Goal: Task Accomplishment & Management: Manage account settings

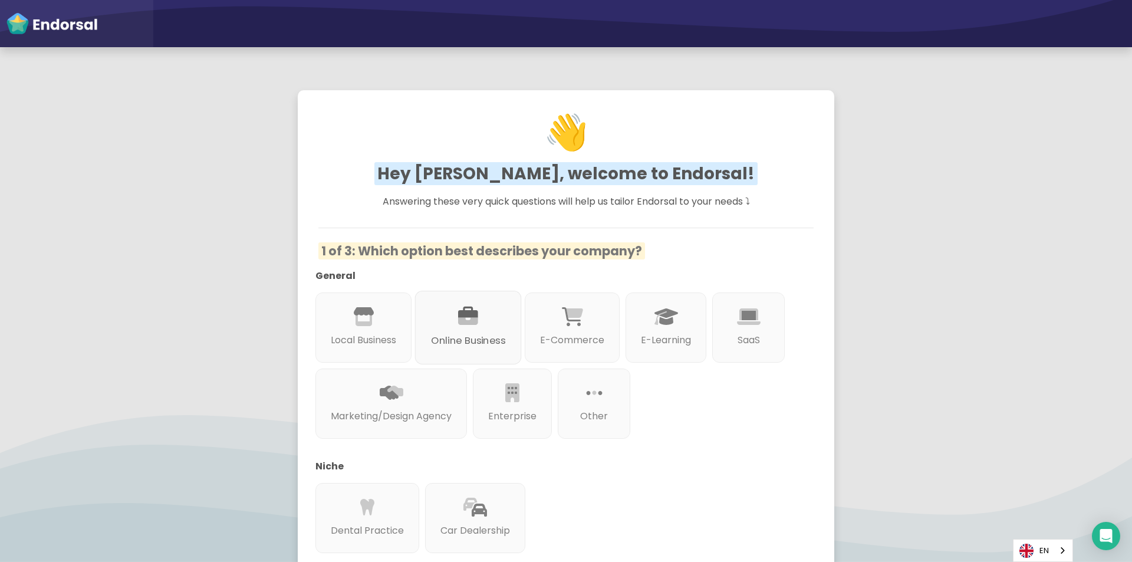
click at [476, 324] on icon at bounding box center [468, 317] width 20 height 20
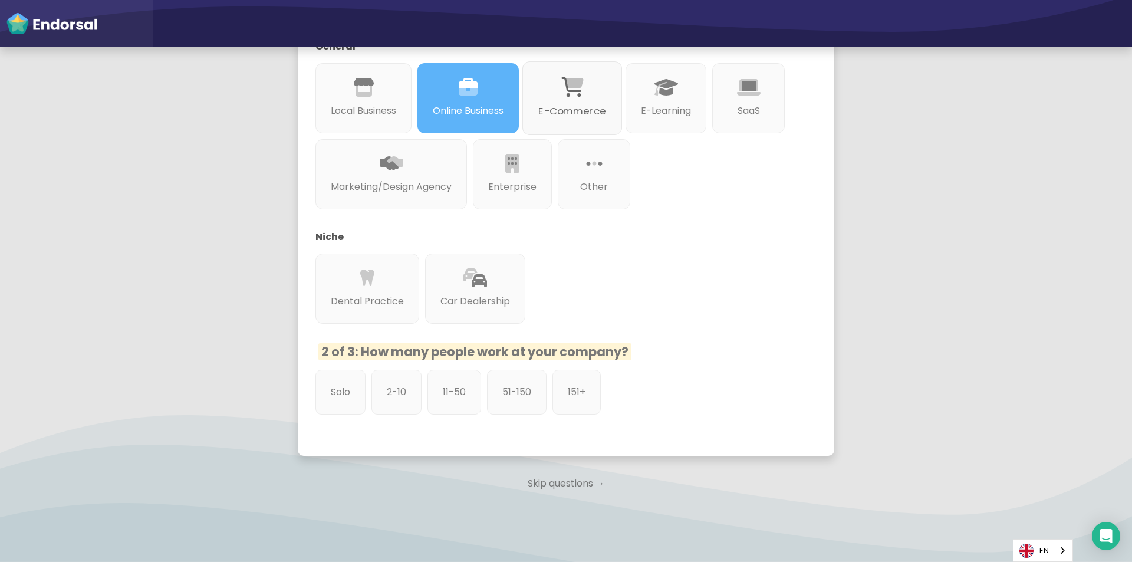
scroll to position [236, 0]
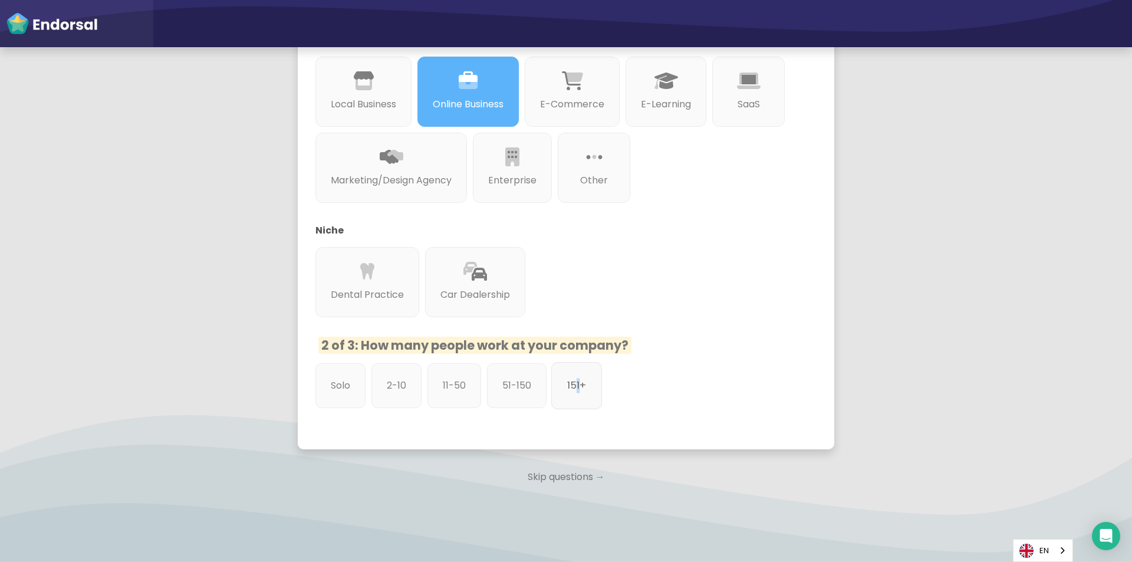
click at [576, 403] on div "151+" at bounding box center [576, 385] width 51 height 47
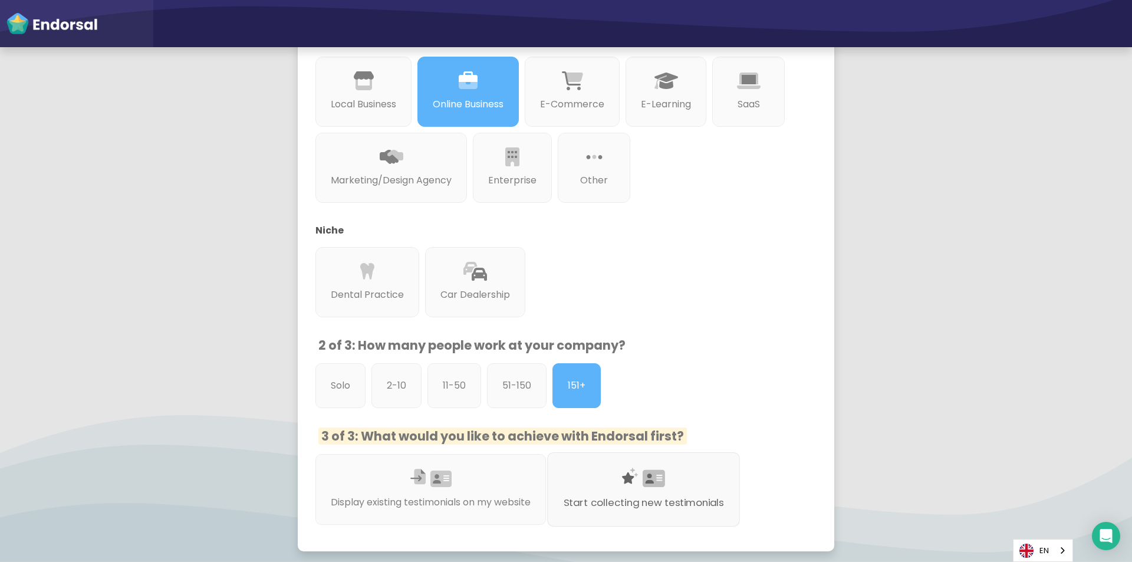
click at [649, 520] on div "Start collecting new testimonials" at bounding box center [643, 489] width 193 height 74
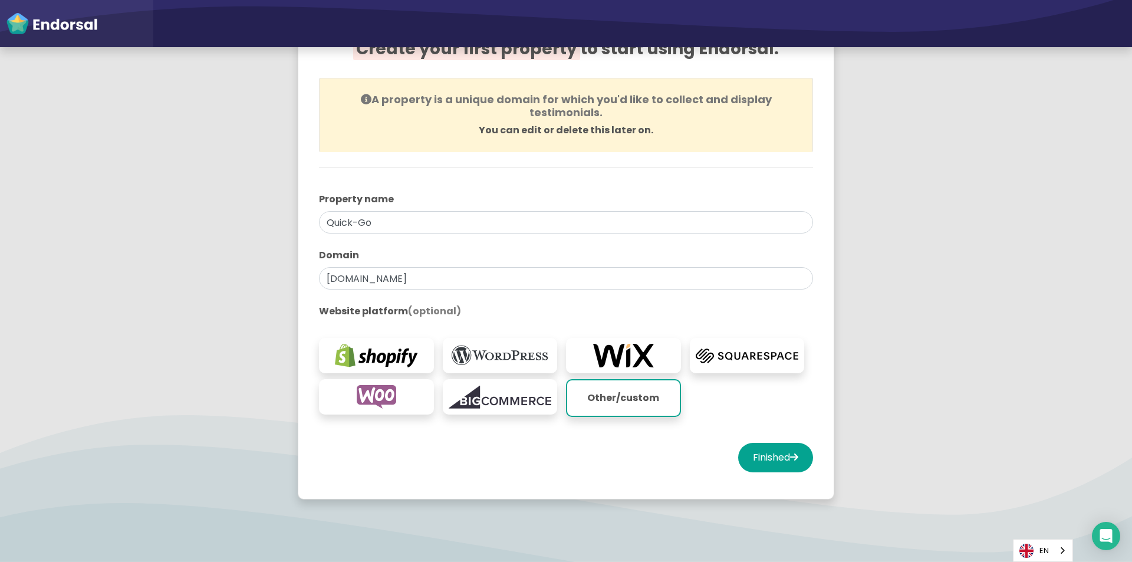
scroll to position [118, 0]
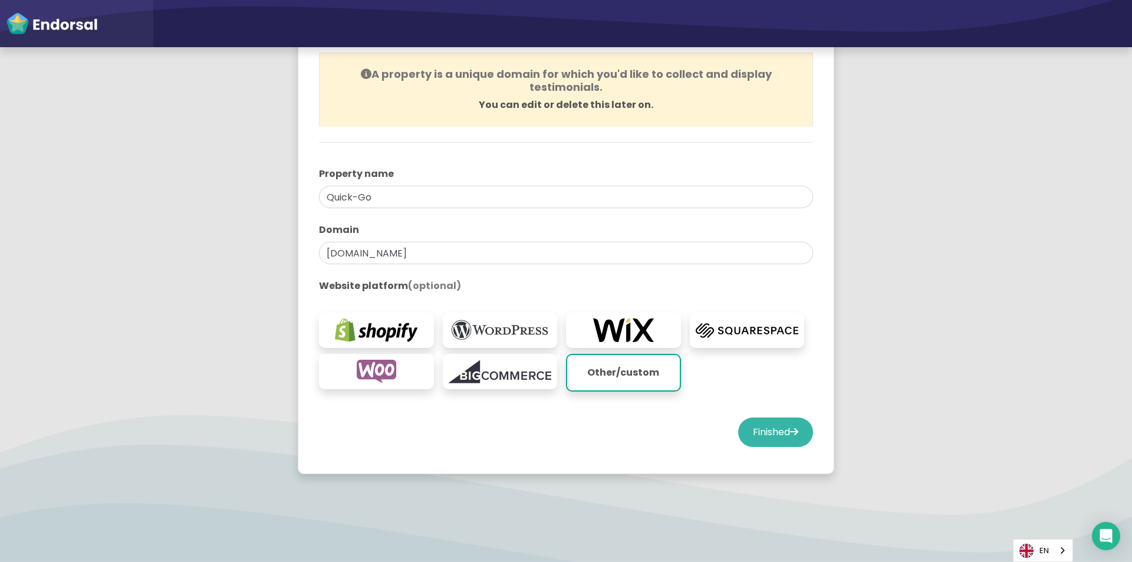
click at [776, 426] on button "Finished" at bounding box center [775, 432] width 75 height 29
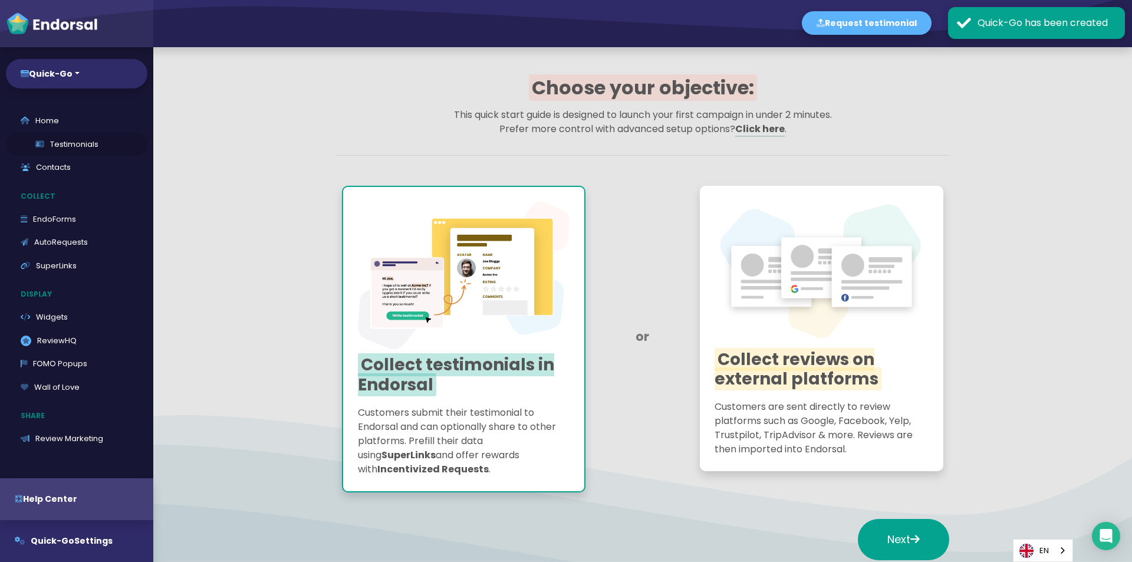
click at [63, 142] on link "Testimonials" at bounding box center [77, 145] width 142 height 24
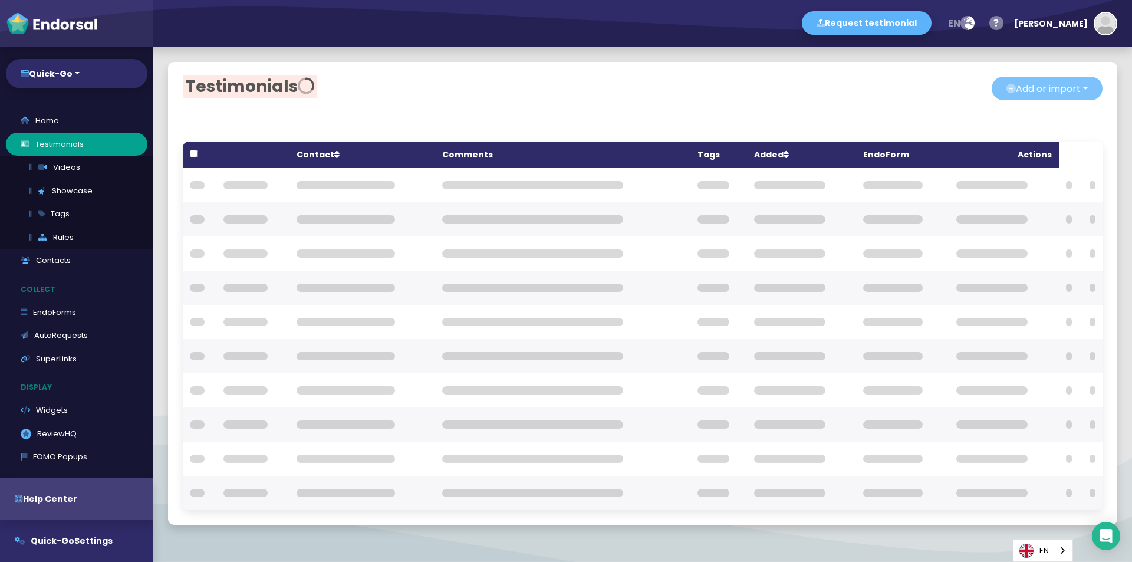
click at [1010, 100] on button "Add or import" at bounding box center [1047, 89] width 111 height 24
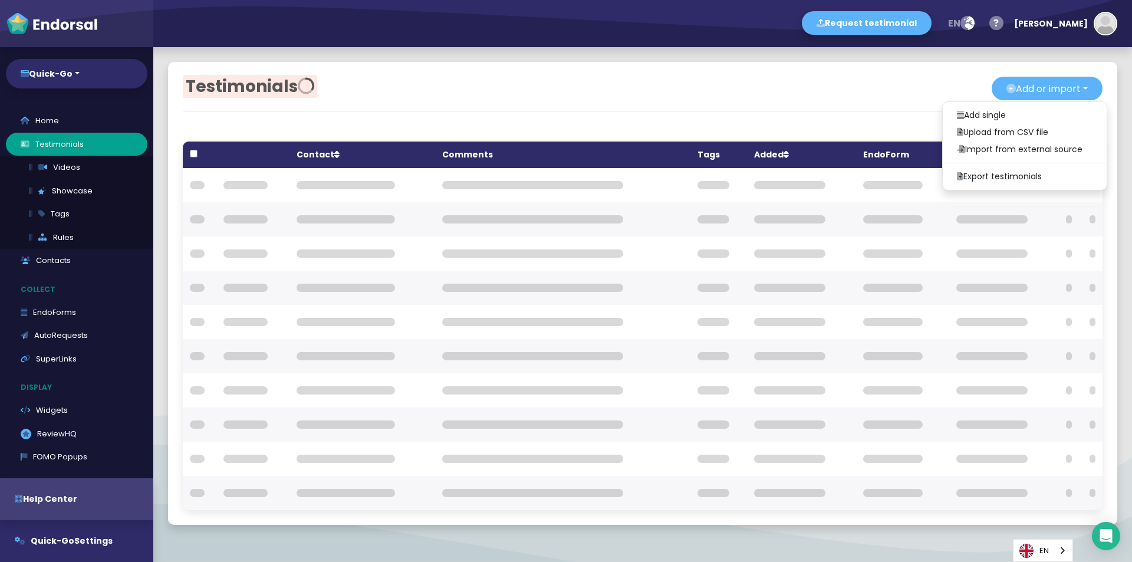
click at [986, 111] on link "Add single" at bounding box center [1025, 115] width 164 height 17
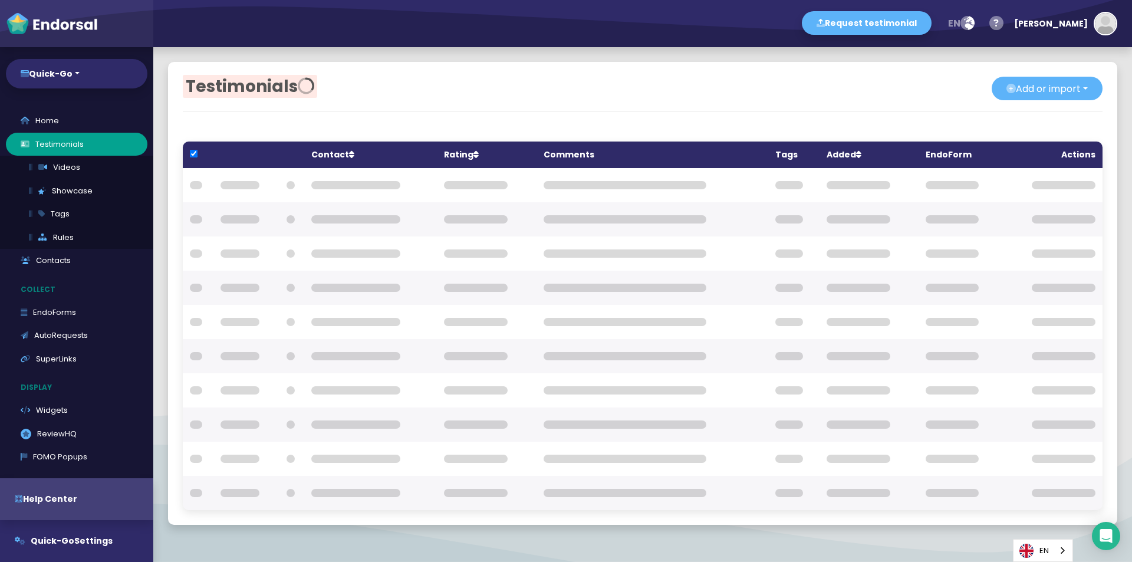
checkbox input "true"
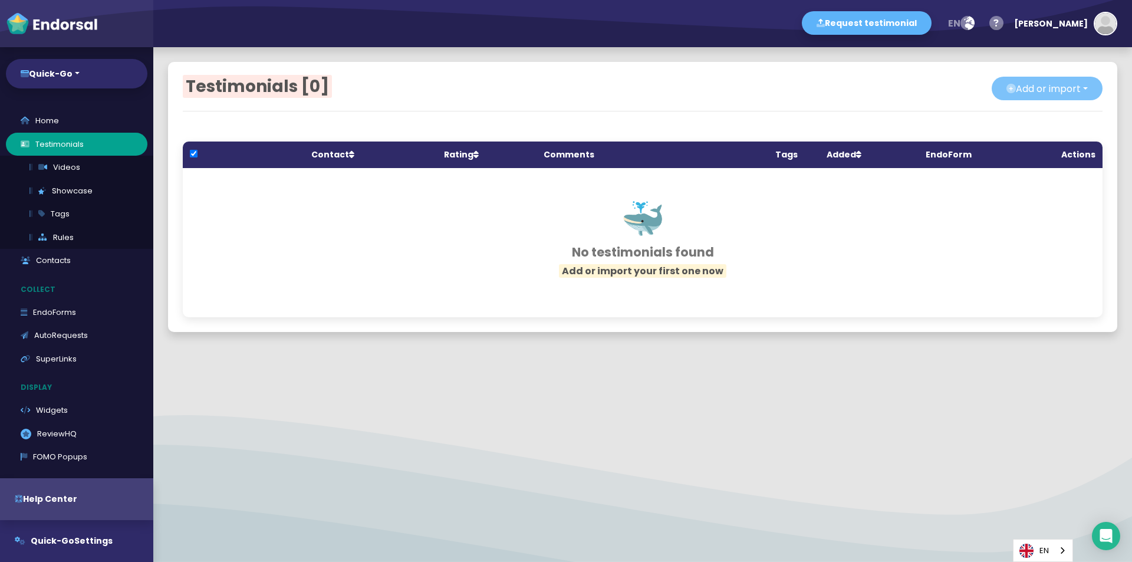
click at [992, 90] on button "Add or import" at bounding box center [1047, 89] width 111 height 24
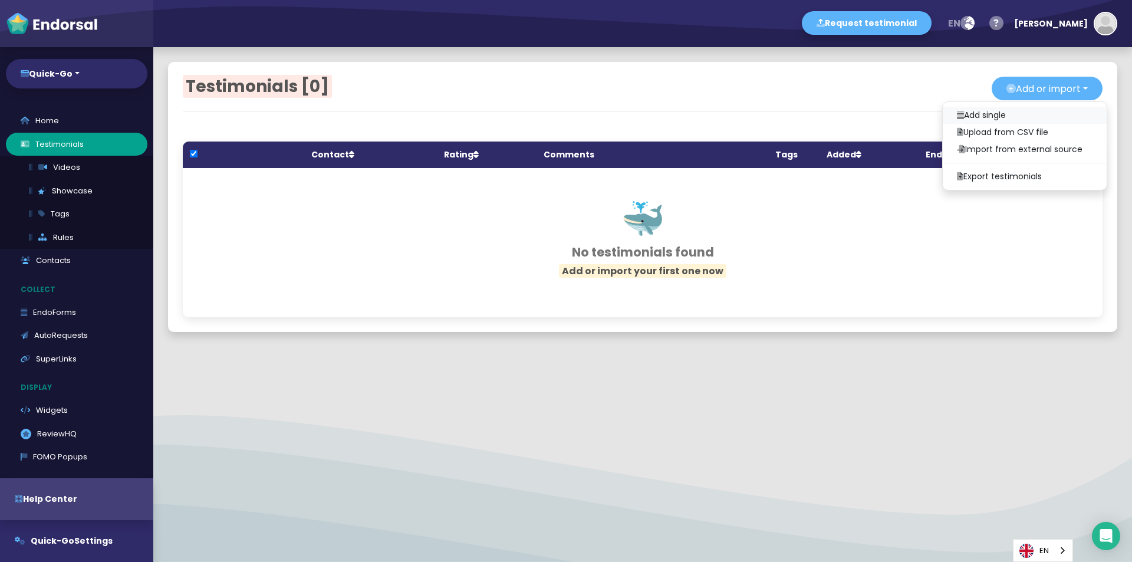
click at [967, 111] on link "Add single" at bounding box center [1025, 115] width 164 height 17
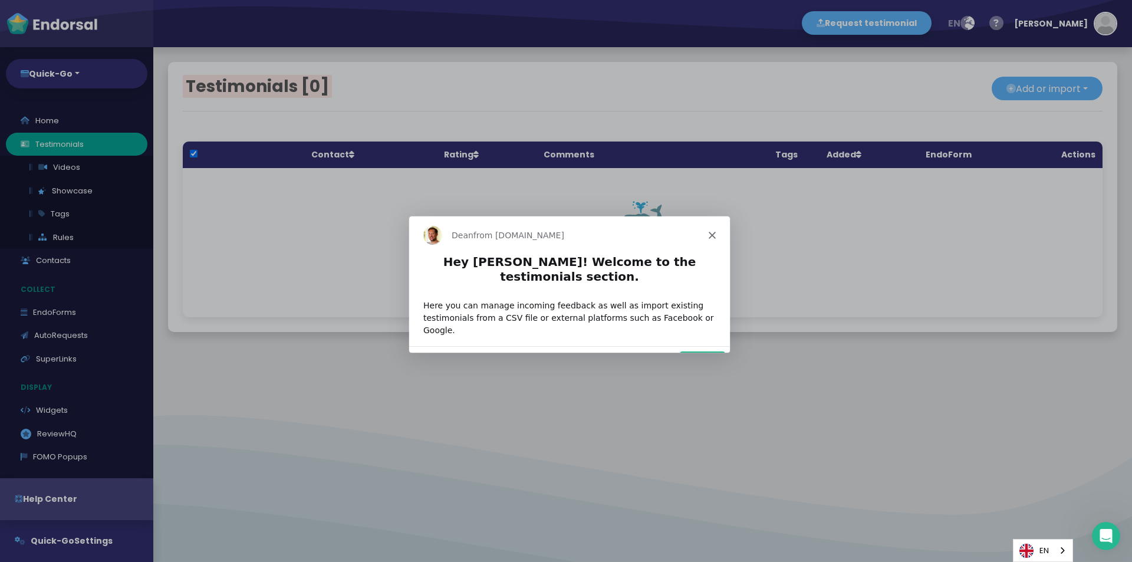
click at [713, 231] on icon "Close" at bounding box center [711, 234] width 7 height 7
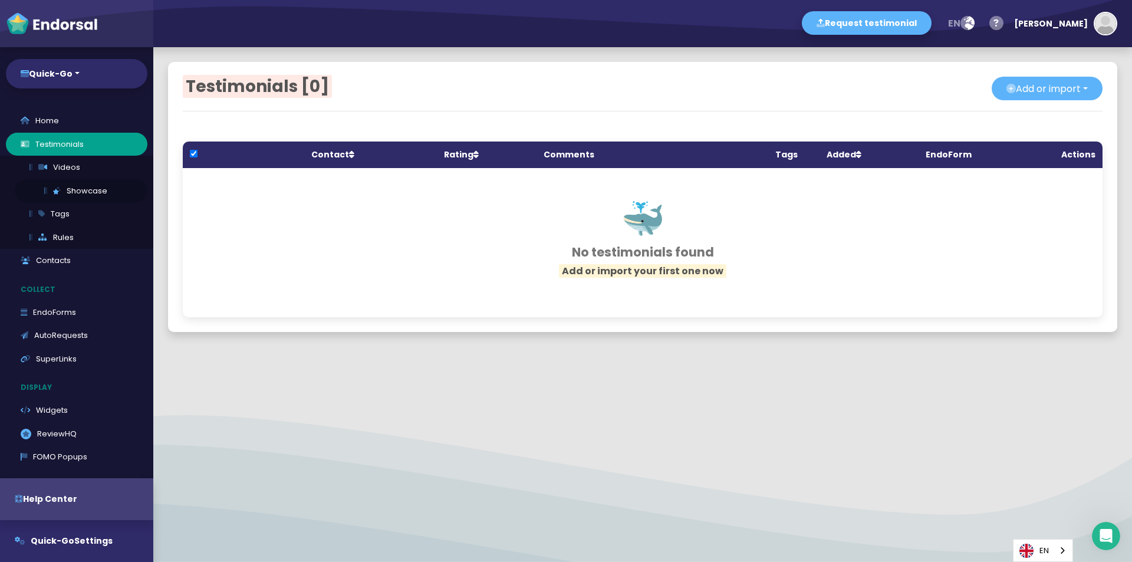
click at [75, 192] on link "Showcase" at bounding box center [81, 191] width 133 height 24
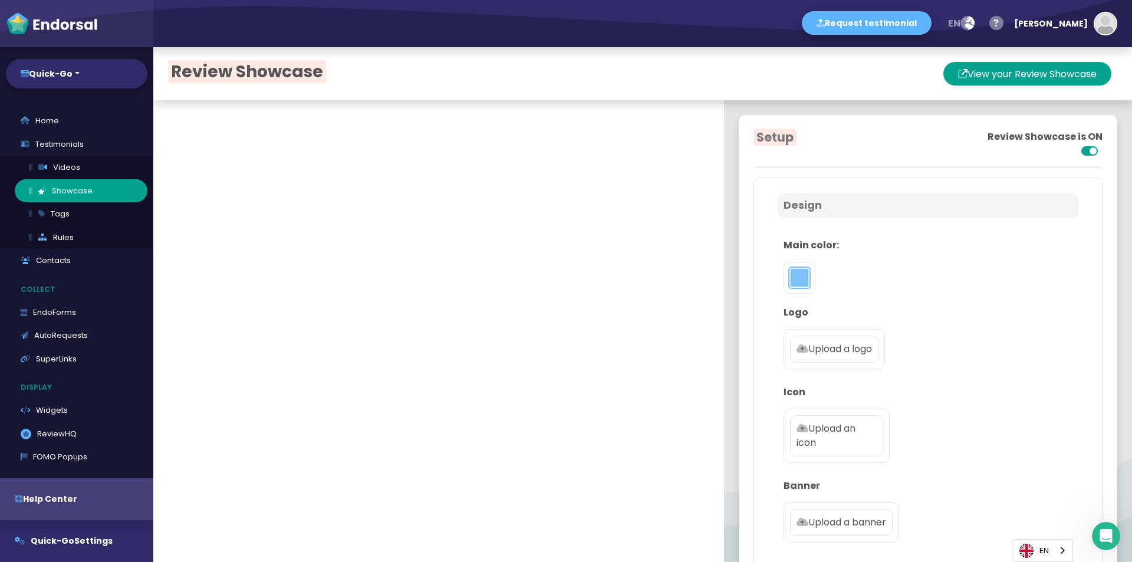
click at [794, 285] on button "toggle color picker dialog" at bounding box center [799, 277] width 19 height 19
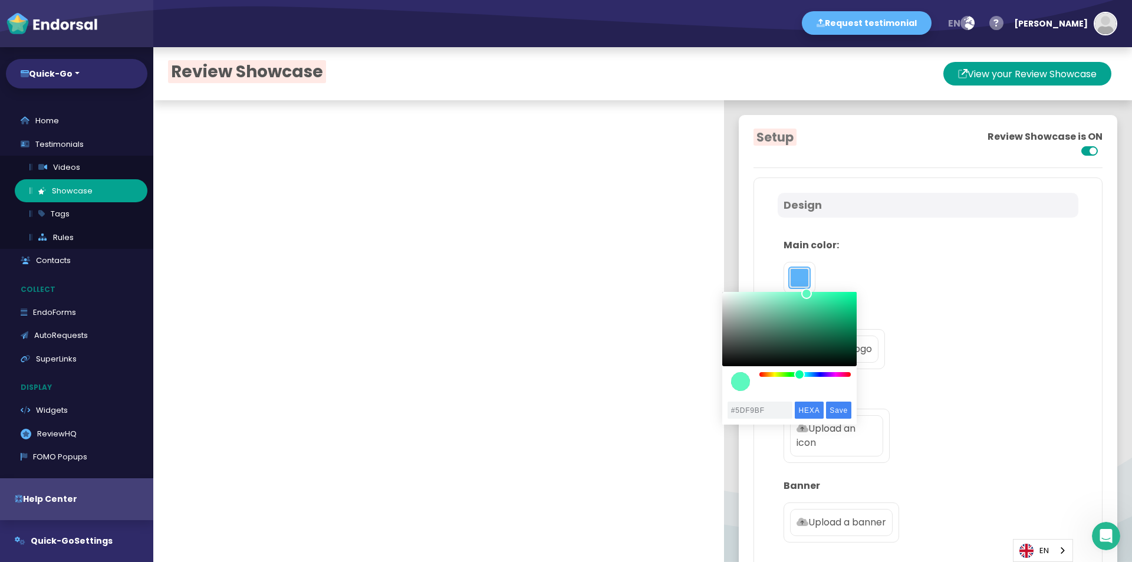
drag, startPoint x: 791, startPoint y: 376, endPoint x: 800, endPoint y: 377, distance: 8.9
click at [800, 377] on div "color picker dialog" at bounding box center [806, 374] width 92 height 5
drag, startPoint x: 800, startPoint y: 297, endPoint x: 833, endPoint y: 409, distance: 117.4
click at [788, 304] on div "color picker dialog" at bounding box center [790, 329] width 134 height 74
type input "#6CD4AD"
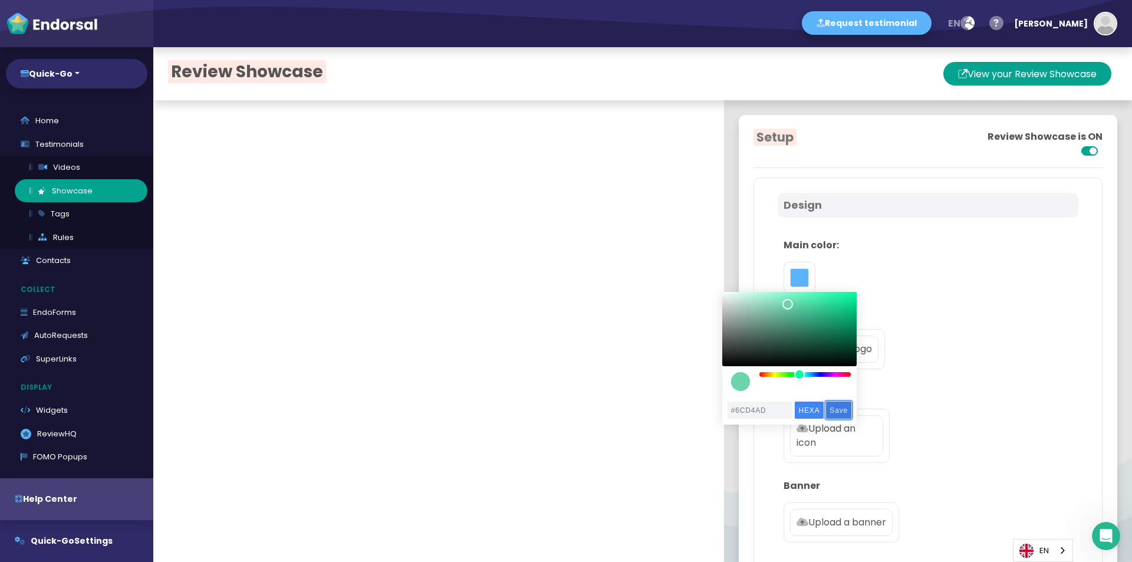
click at [845, 415] on input "Save" at bounding box center [838, 410] width 25 height 17
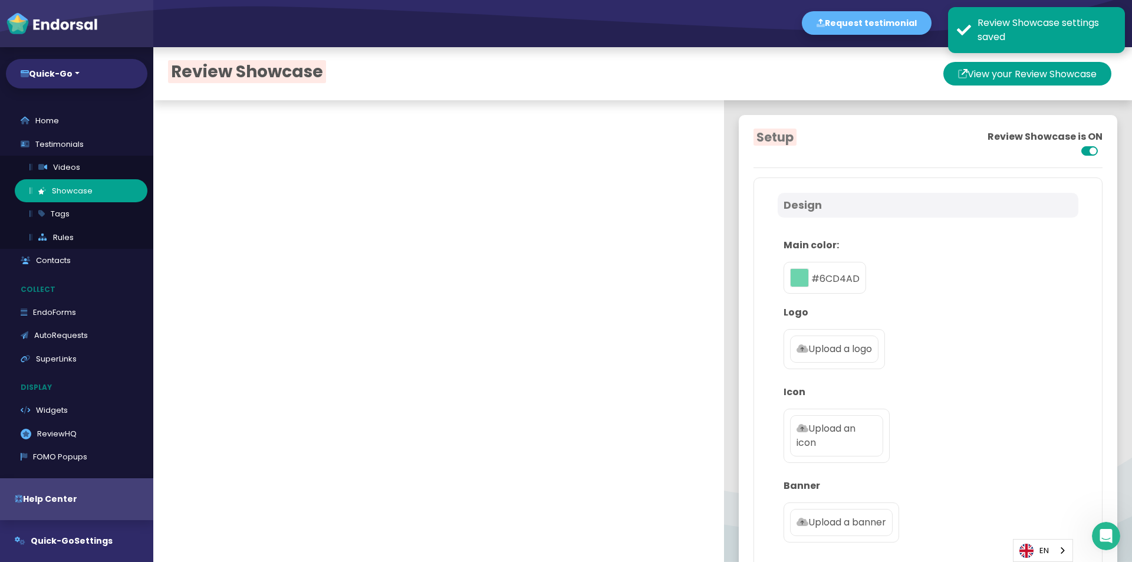
click at [854, 340] on label "Upload a logo" at bounding box center [834, 349] width 88 height 27
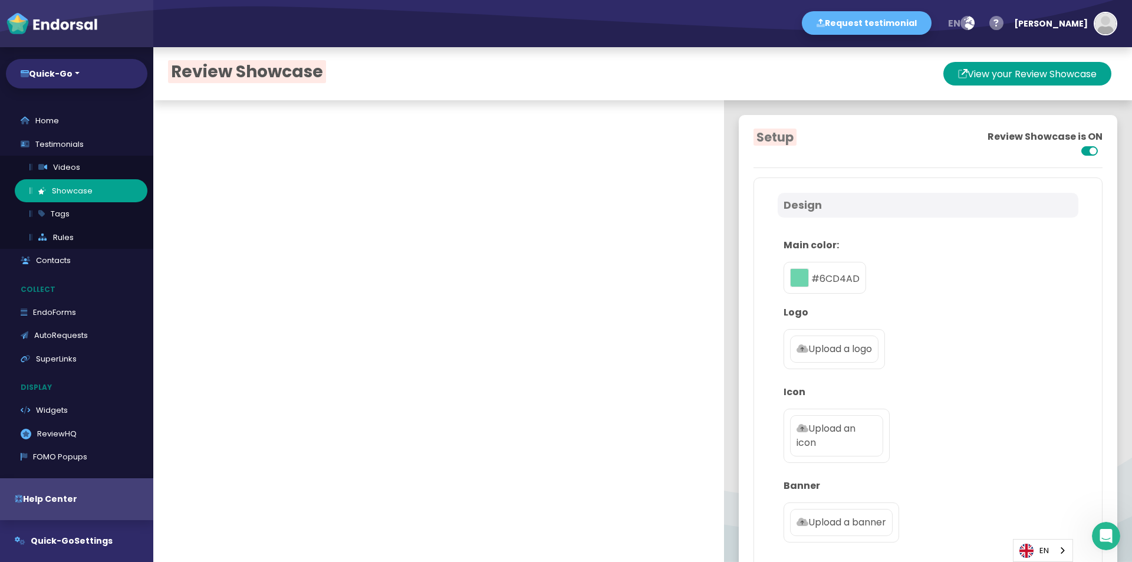
click at [815, 349] on p "Upload a logo" at bounding box center [834, 349] width 75 height 14
click at [0, 0] on input "Upload a logo" at bounding box center [0, 0] width 0 height 0
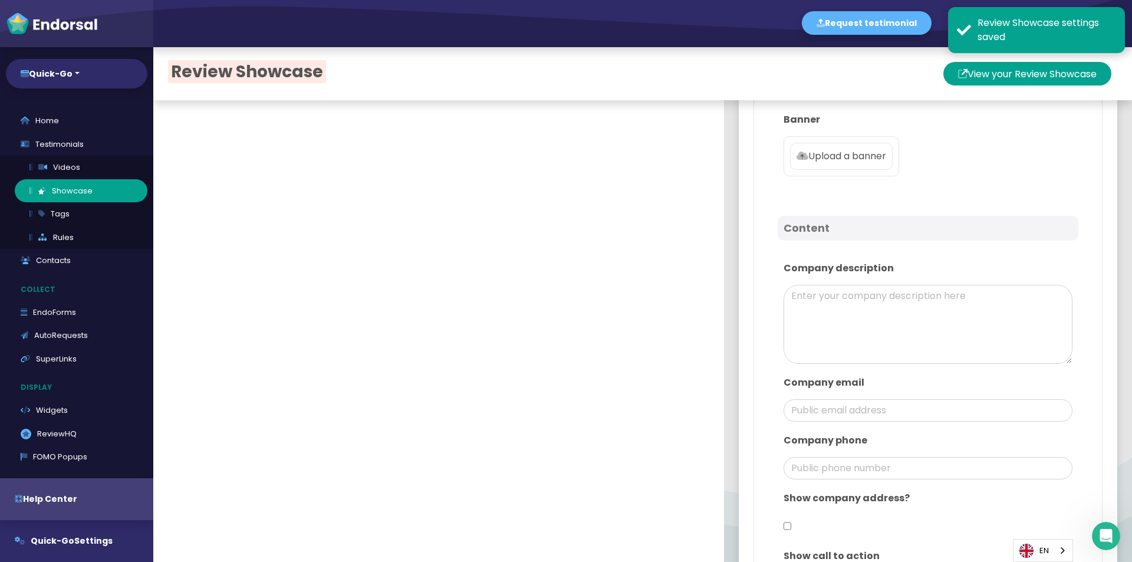
scroll to position [625, 0]
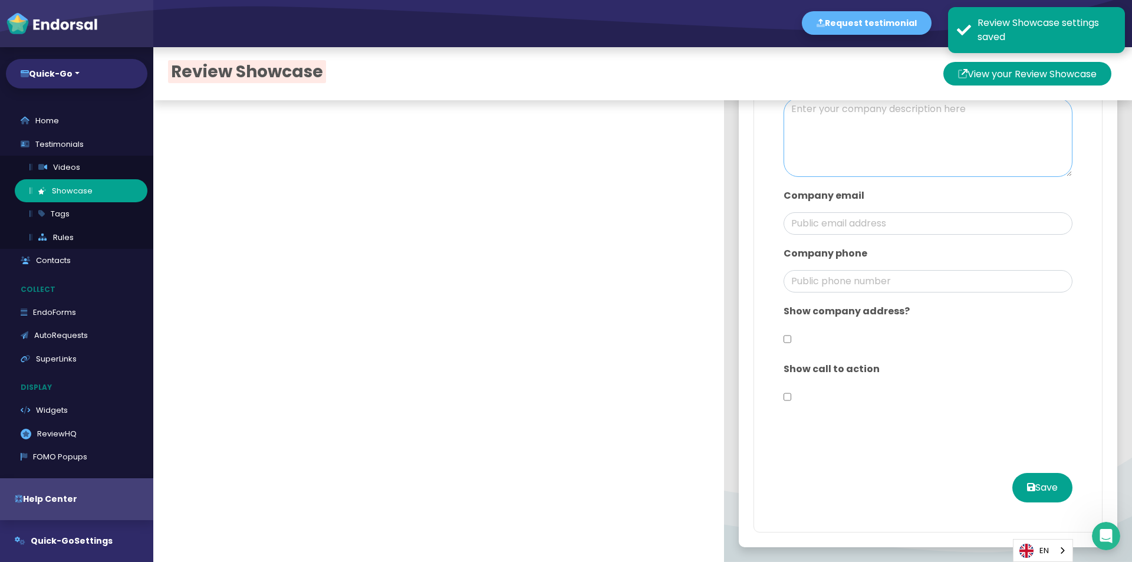
click at [831, 154] on textarea at bounding box center [928, 137] width 289 height 79
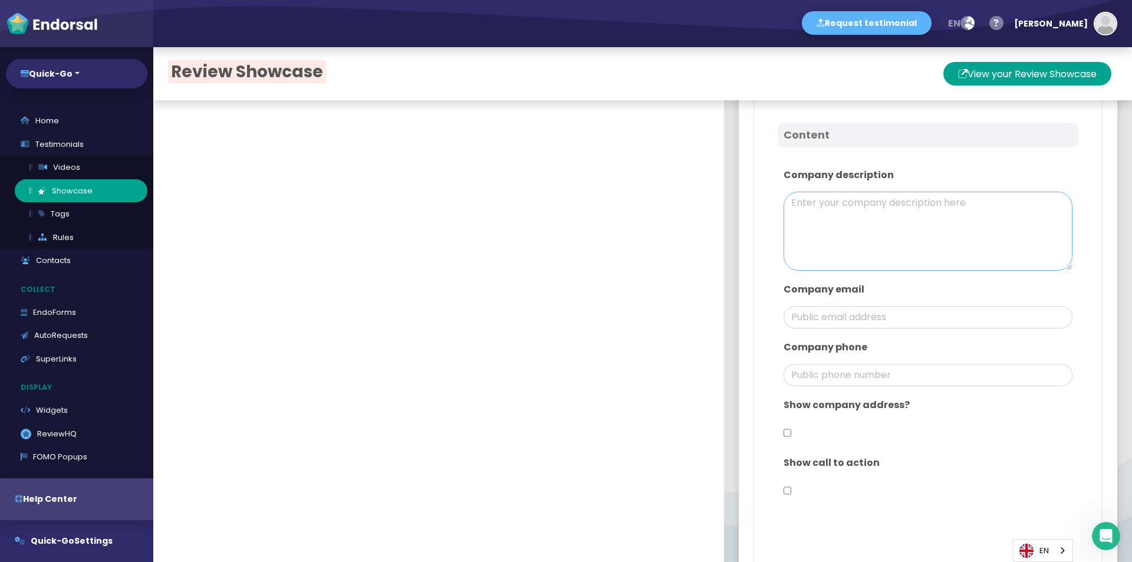
scroll to position [448, 0]
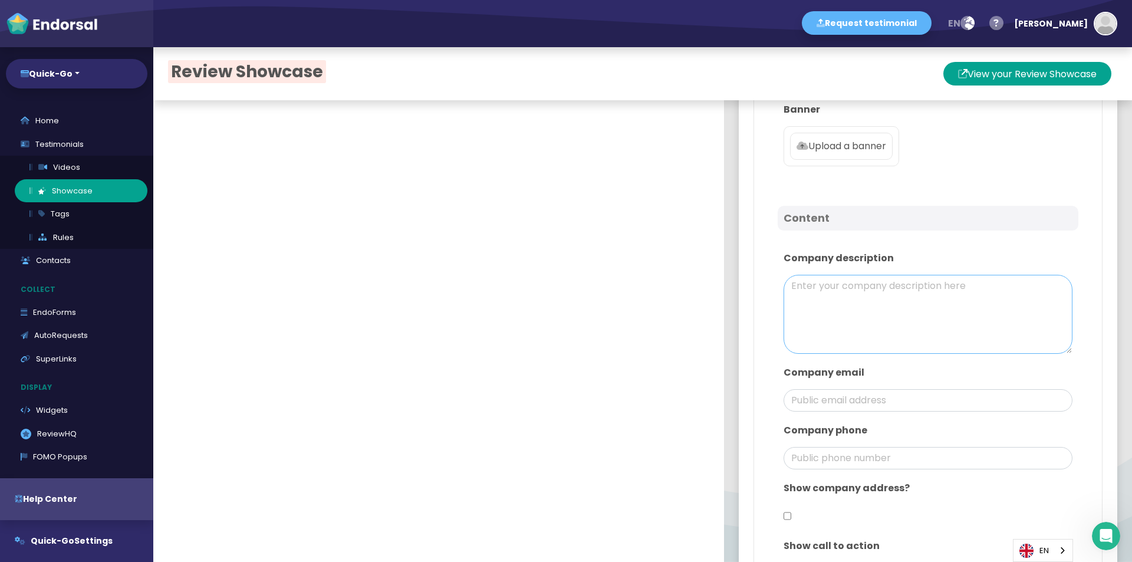
click at [836, 288] on textarea at bounding box center [928, 314] width 289 height 79
paste textarea "Quick-Go is a modern brokerage platform for trading and investing. We offer sec…"
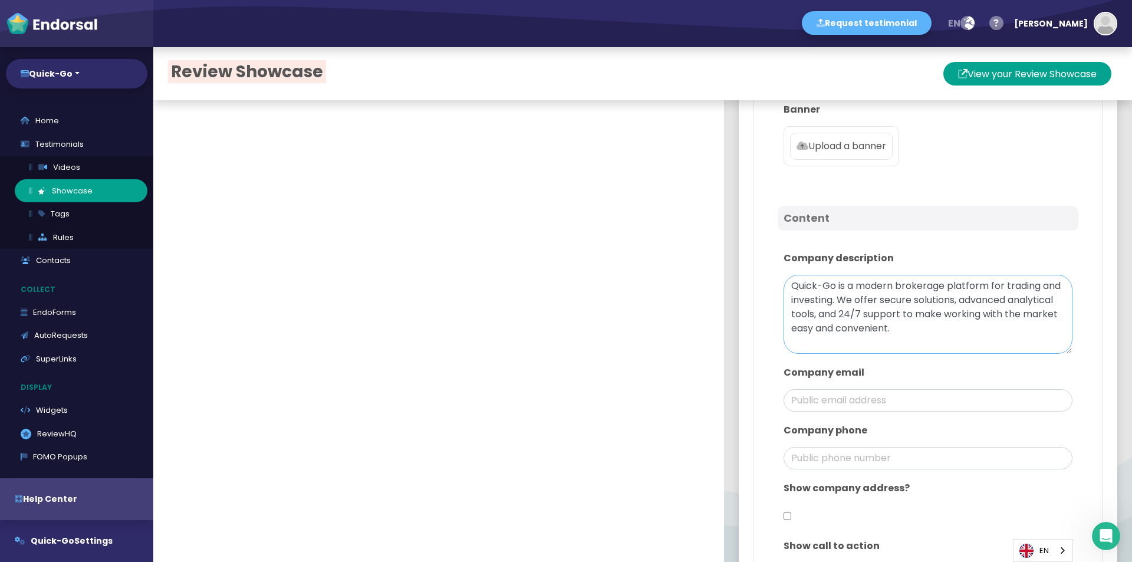
type textarea "Quick-Go is a modern brokerage platform for trading and investing. We offer sec…"
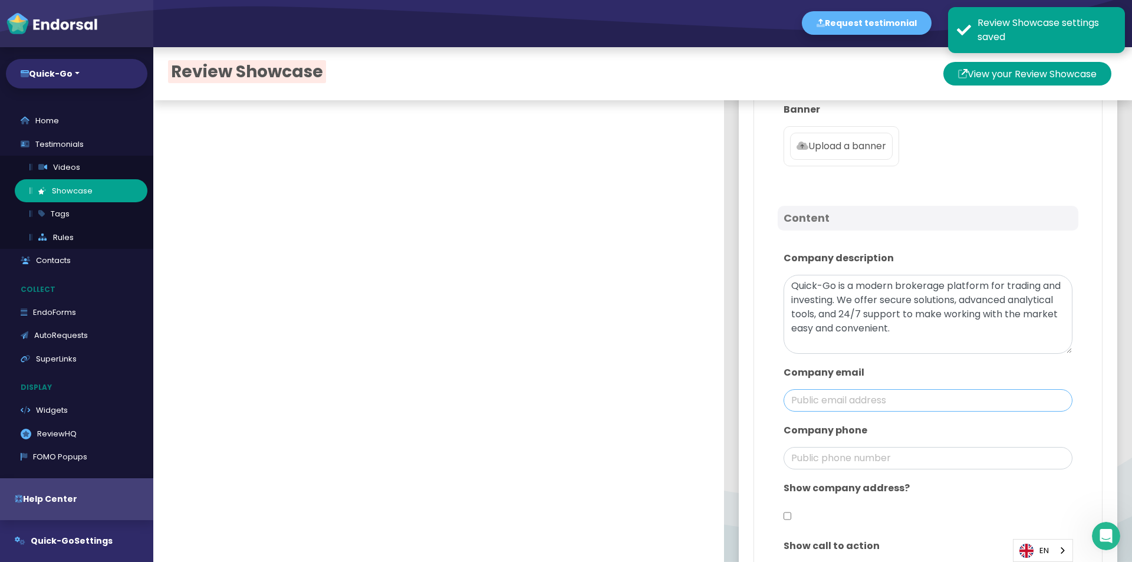
click at [846, 393] on input "email" at bounding box center [928, 400] width 289 height 22
paste input "[EMAIL_ADDRESS][DOMAIN_NAME]"
type input "[EMAIL_ADDRESS][DOMAIN_NAME]"
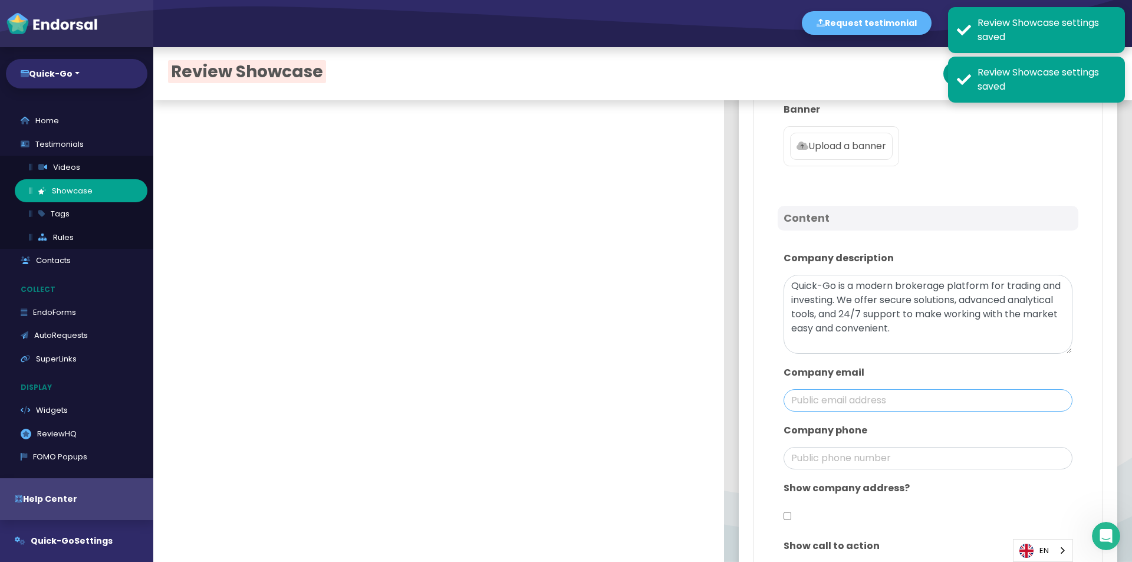
drag, startPoint x: 830, startPoint y: 397, endPoint x: 744, endPoint y: 398, distance: 86.1
click at [754, 398] on div "Design Main color: #6CD4AD Logo Icon Upload an icon Banner Upload a banner Cont…" at bounding box center [928, 219] width 349 height 980
click at [754, 399] on div "Design Main color: #6CD4AD Logo Icon Upload an icon Banner Upload a banner Cont…" at bounding box center [928, 219] width 349 height 980
click at [822, 393] on input "email" at bounding box center [928, 400] width 289 height 22
paste input "[EMAIL_ADDRESS][DOMAIN_NAME]"
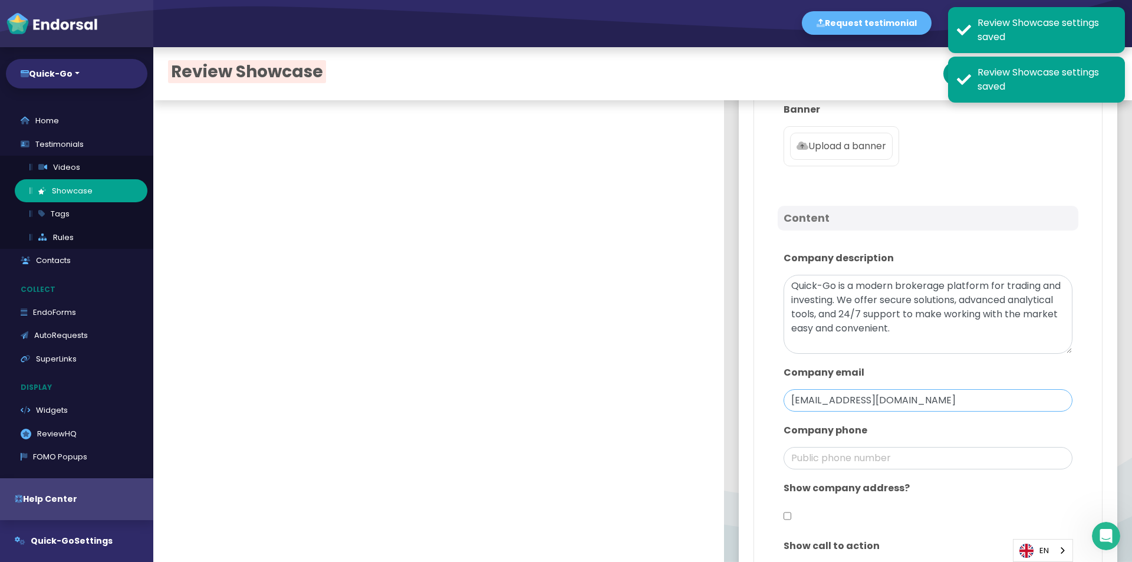
drag, startPoint x: 830, startPoint y: 401, endPoint x: 779, endPoint y: 404, distance: 52.0
click at [784, 403] on input "[EMAIL_ADDRESS][DOMAIN_NAME]" at bounding box center [928, 400] width 289 height 22
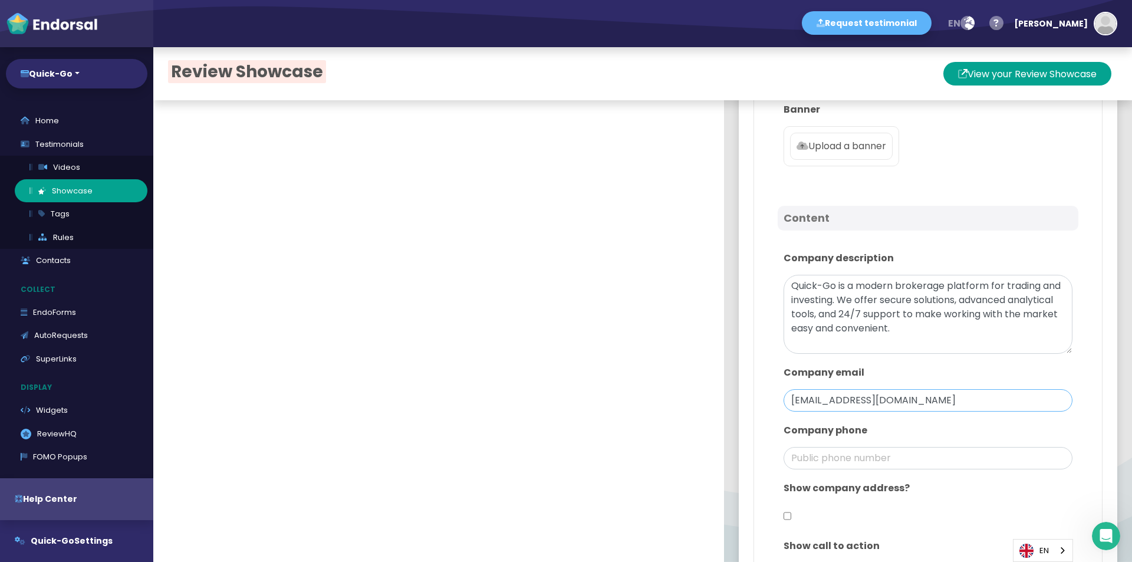
type input "[EMAIL_ADDRESS][DOMAIN_NAME]"
click at [833, 451] on input "phone" at bounding box center [928, 458] width 289 height 22
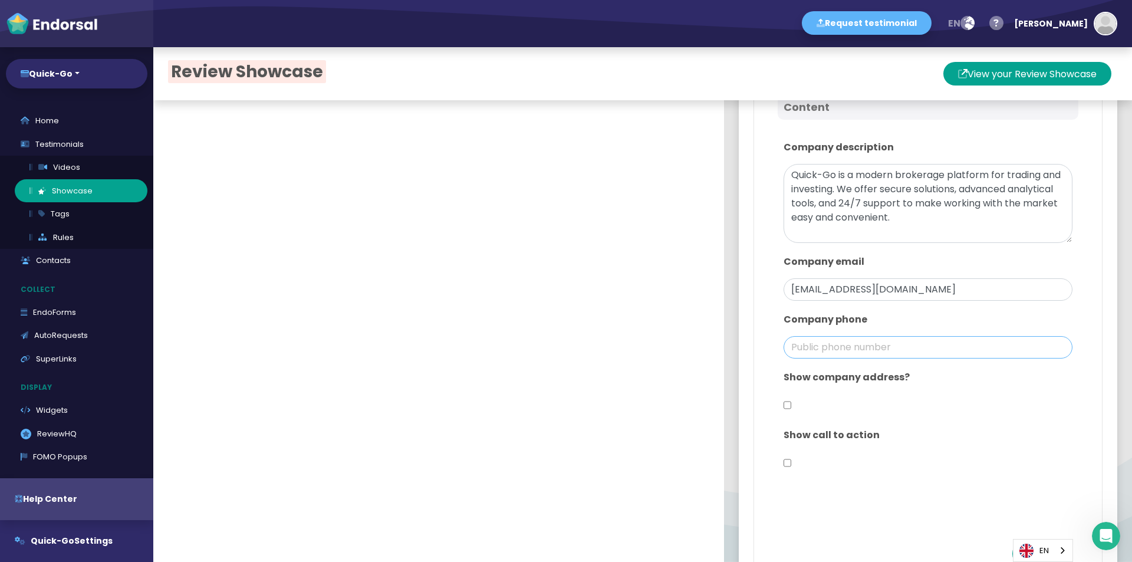
scroll to position [566, 0]
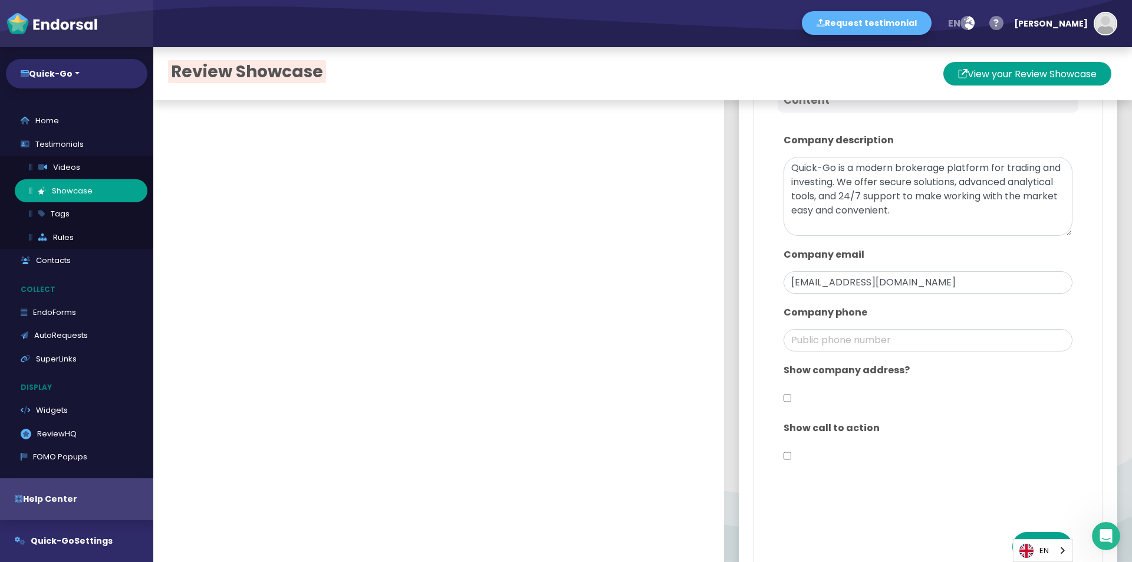
click at [786, 391] on div "Show company address?" at bounding box center [928, 386] width 301 height 58
click at [784, 400] on input "checkbox" at bounding box center [788, 398] width 8 height 22
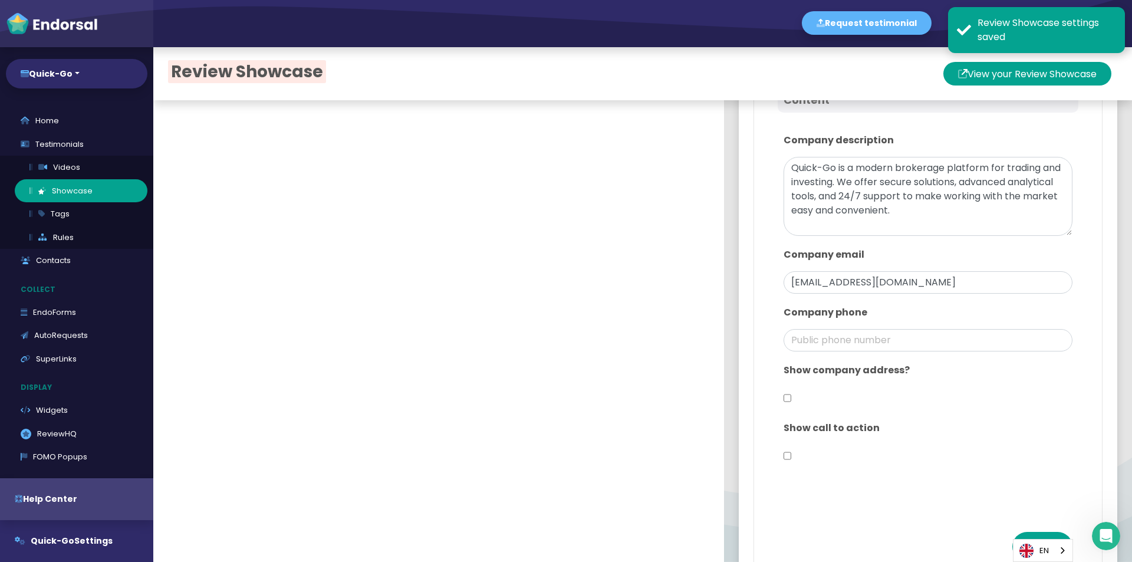
checkbox input "true"
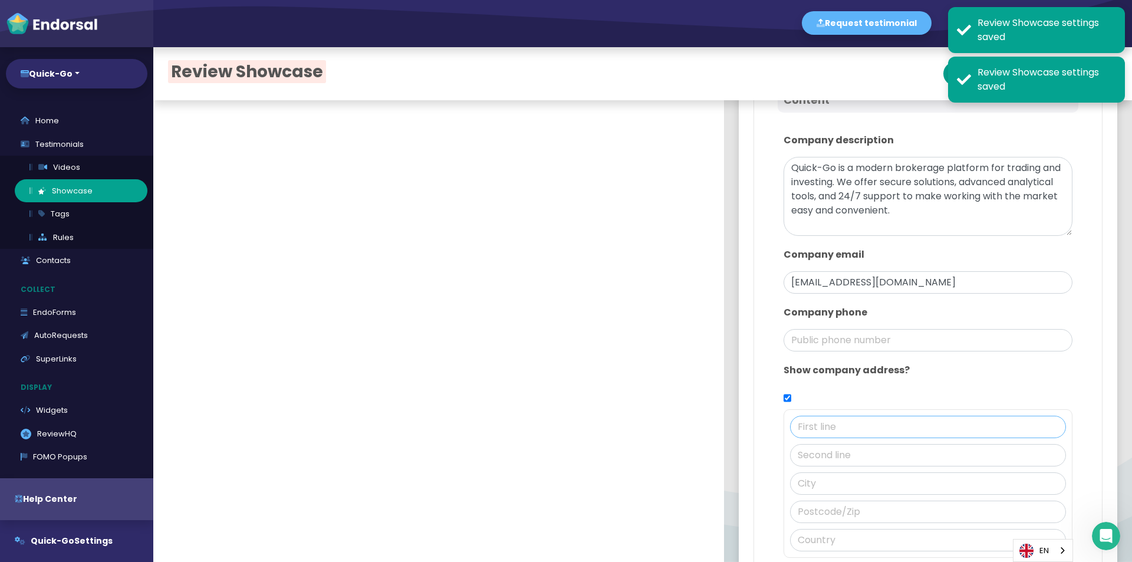
click at [803, 428] on input "text" at bounding box center [928, 427] width 276 height 22
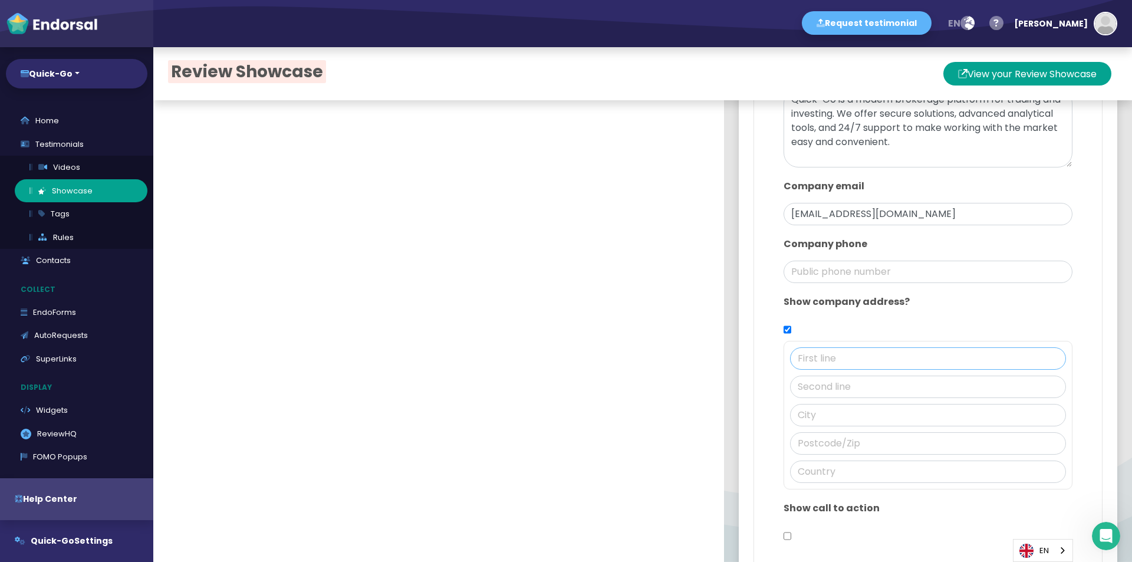
scroll to position [743, 0]
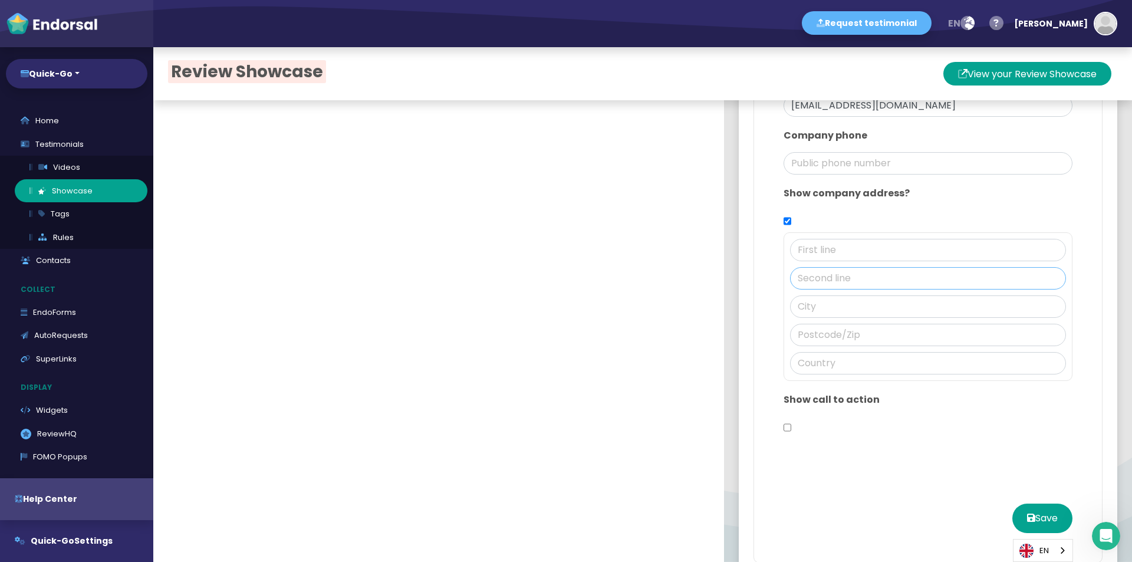
click at [803, 267] on input "text" at bounding box center [928, 278] width 276 height 22
paste input "[GEOGRAPHIC_DATA],"
type input "Leadenhall St"
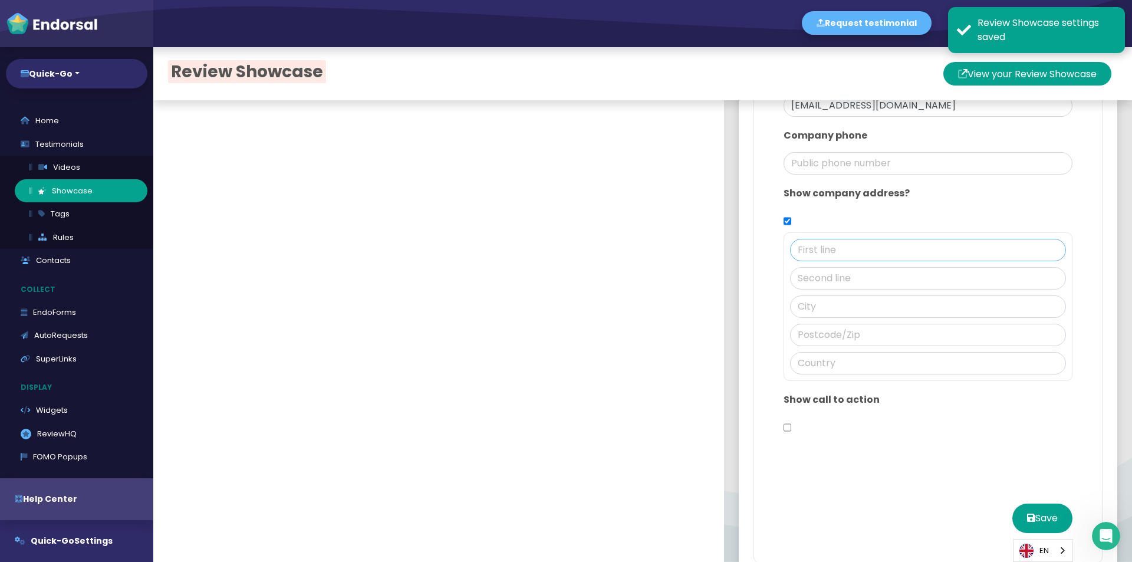
click at [795, 244] on input "text" at bounding box center [928, 250] width 276 height 22
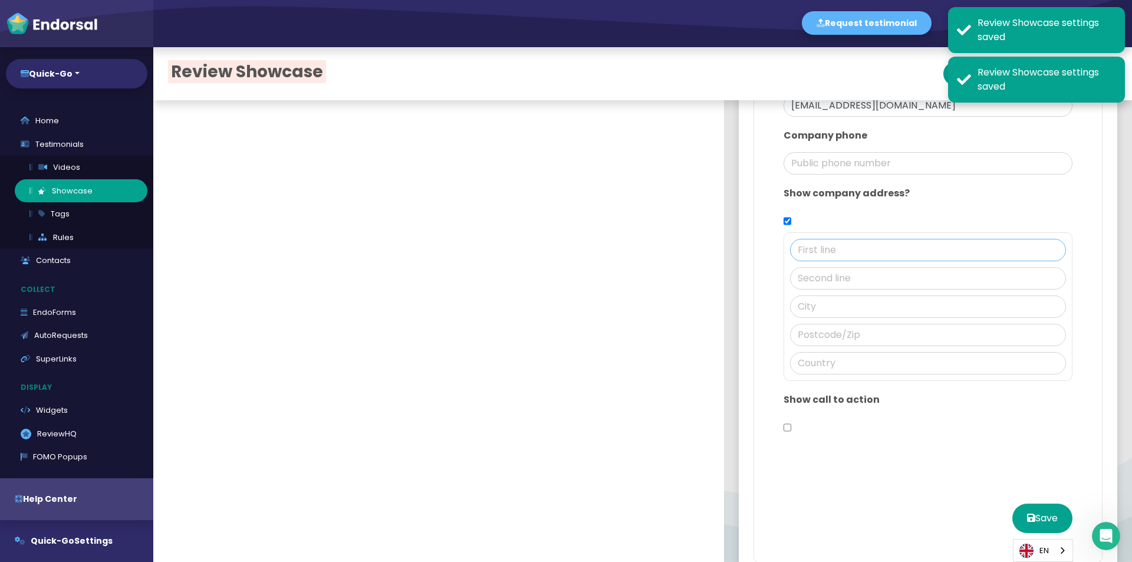
type input "1"
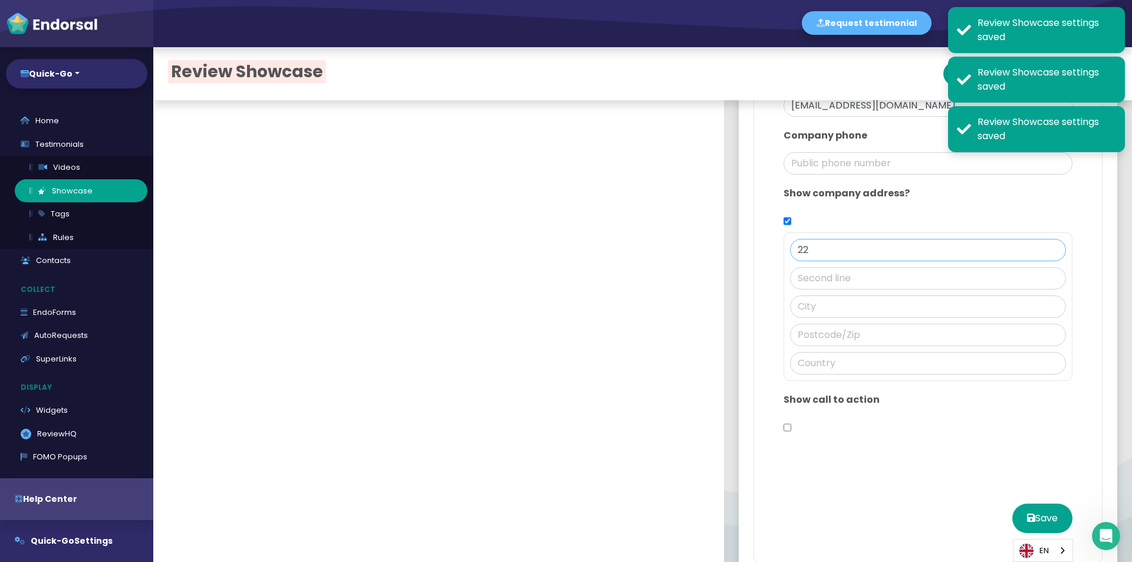
type input "2"
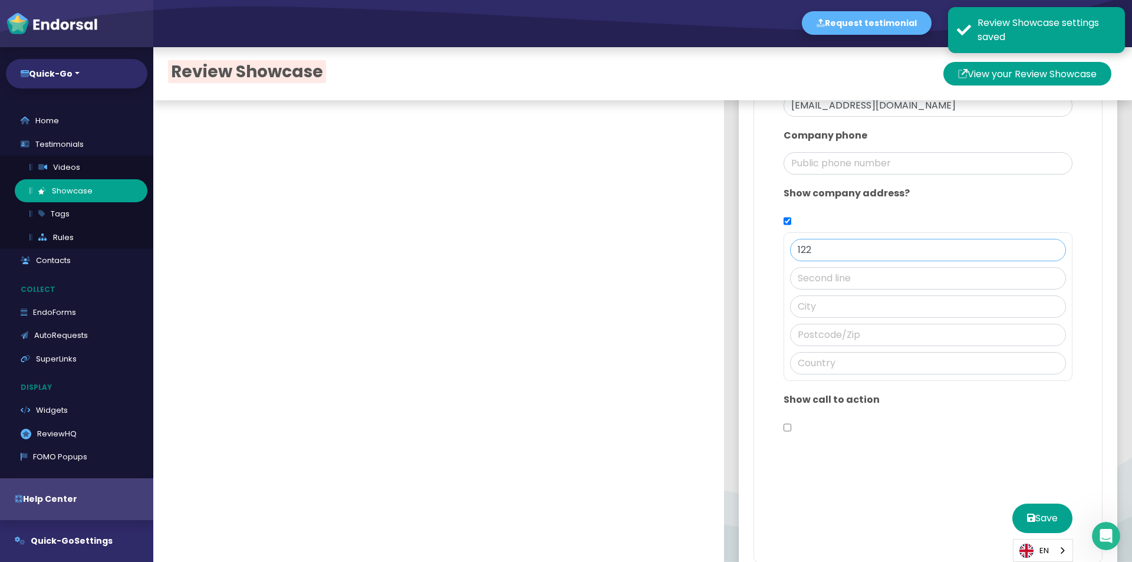
type input "122"
click at [836, 277] on input "text" at bounding box center [928, 278] width 276 height 22
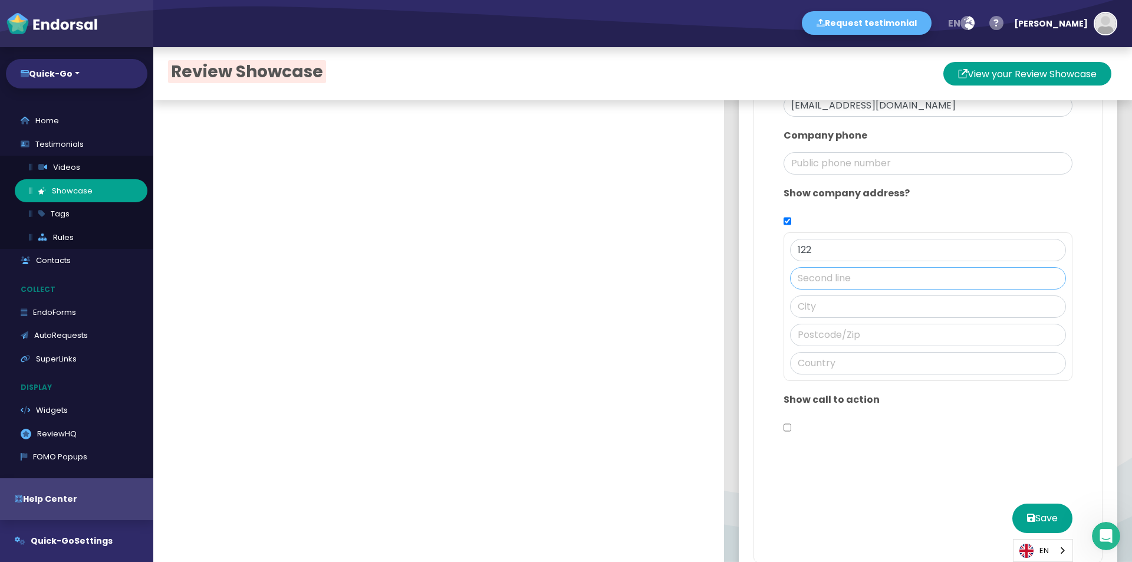
paste input "[GEOGRAPHIC_DATA],"
type input "Leadenhall St"
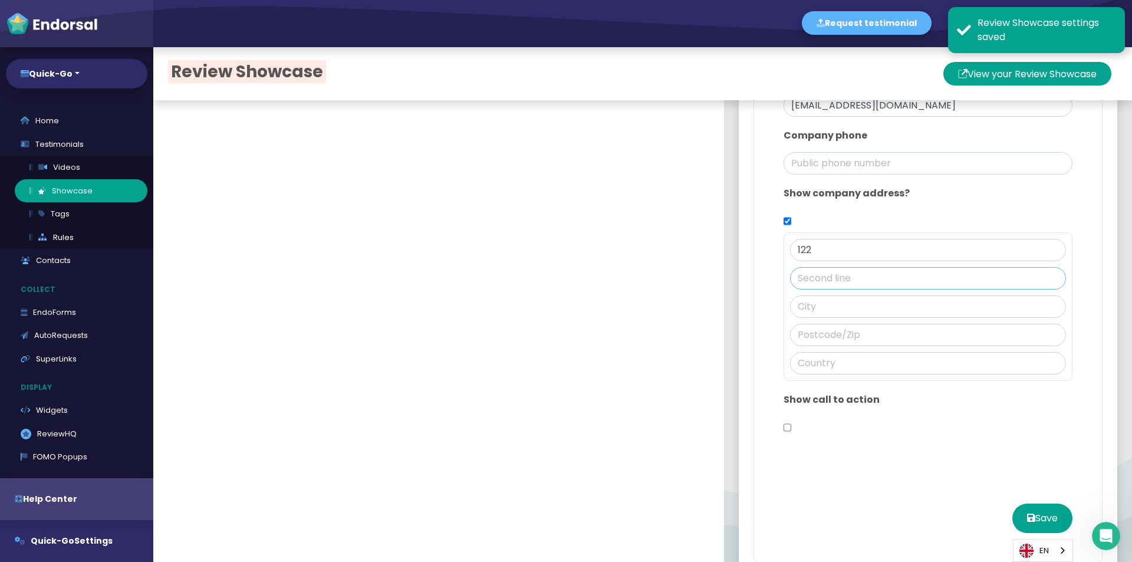
click at [841, 278] on input "text" at bounding box center [928, 278] width 276 height 22
paste input "[GEOGRAPHIC_DATA],"
type input "Leadenhall St"
click at [803, 313] on input "text" at bounding box center [928, 307] width 276 height 22
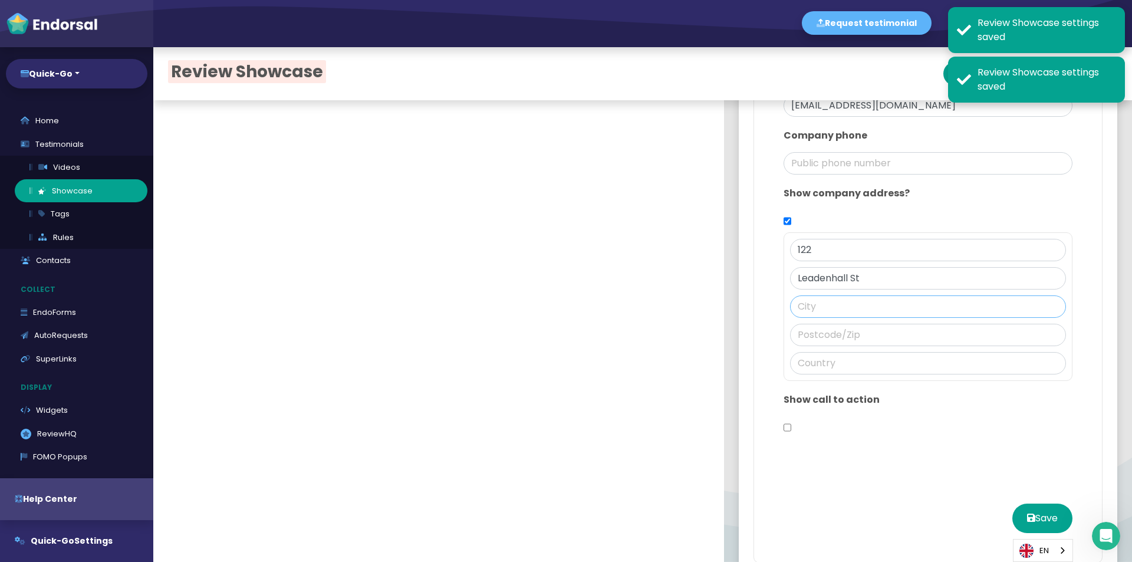
click at [799, 310] on input "text" at bounding box center [928, 307] width 276 height 22
paste input "[GEOGRAPHIC_DATA]"
type input "[GEOGRAPHIC_DATA]"
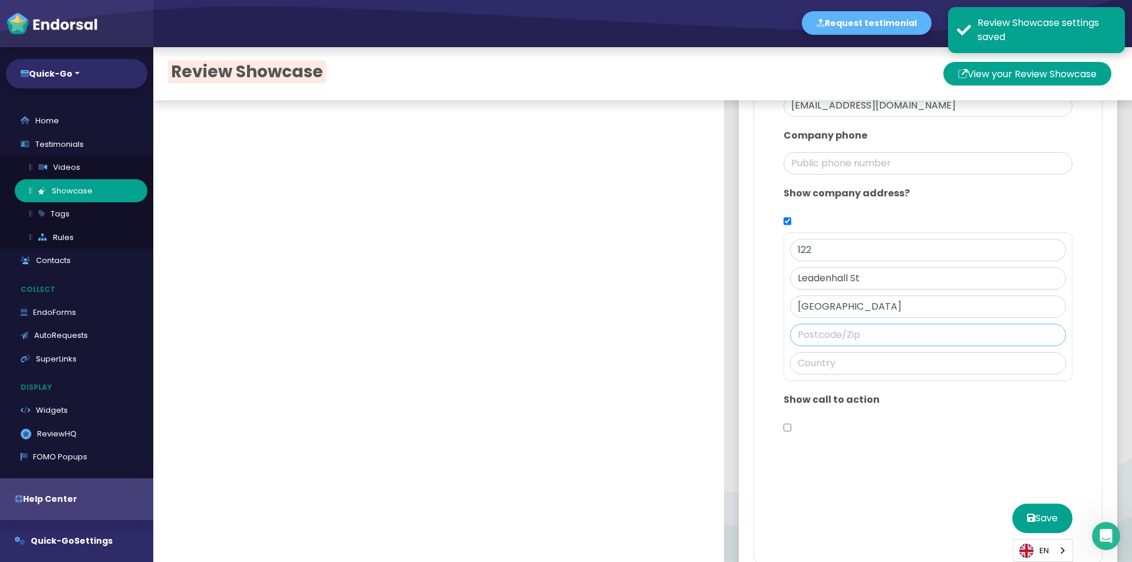
click at [821, 330] on input "text" at bounding box center [928, 335] width 276 height 22
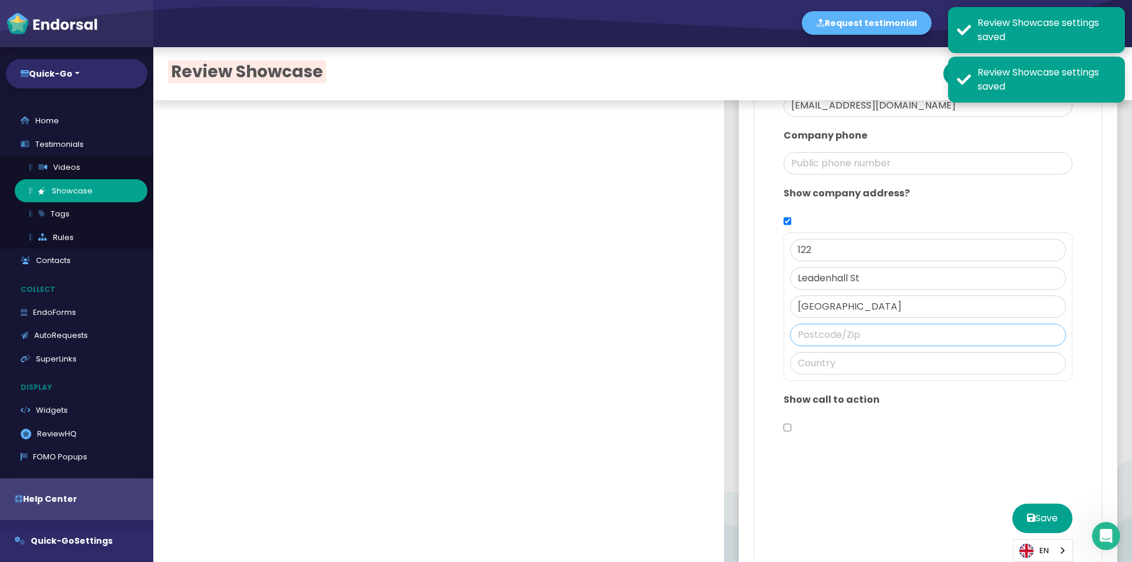
click at [792, 329] on input "text" at bounding box center [928, 335] width 276 height 22
paste input "EC3V 4AB"
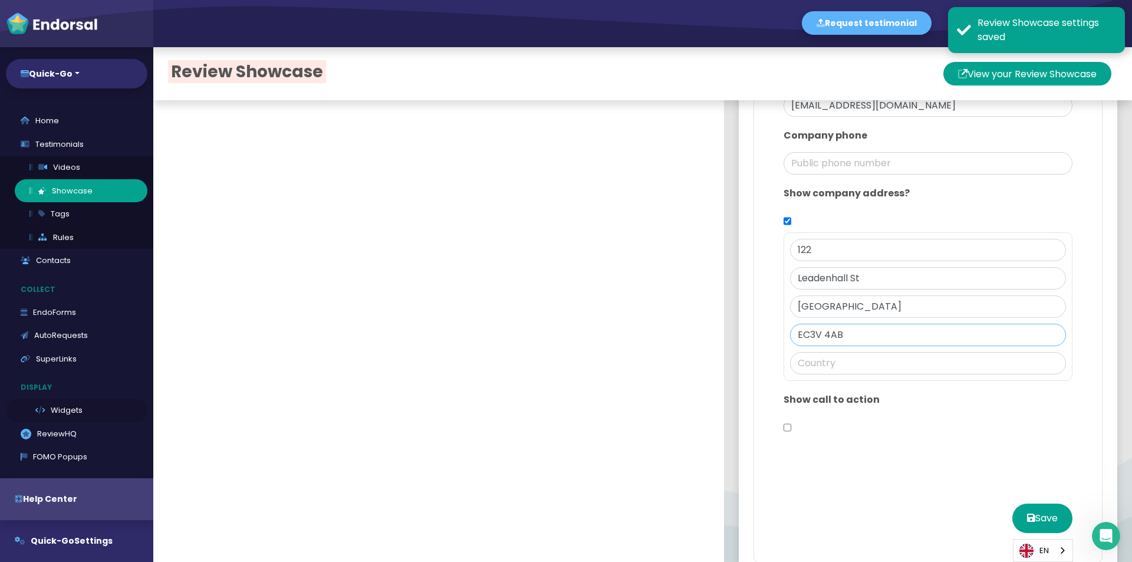
type input "EC3V 4AB"
click at [836, 363] on input "text" at bounding box center [928, 363] width 276 height 22
paste input "[GEOGRAPHIC_DATA]"
type input "[GEOGRAPHIC_DATA]"
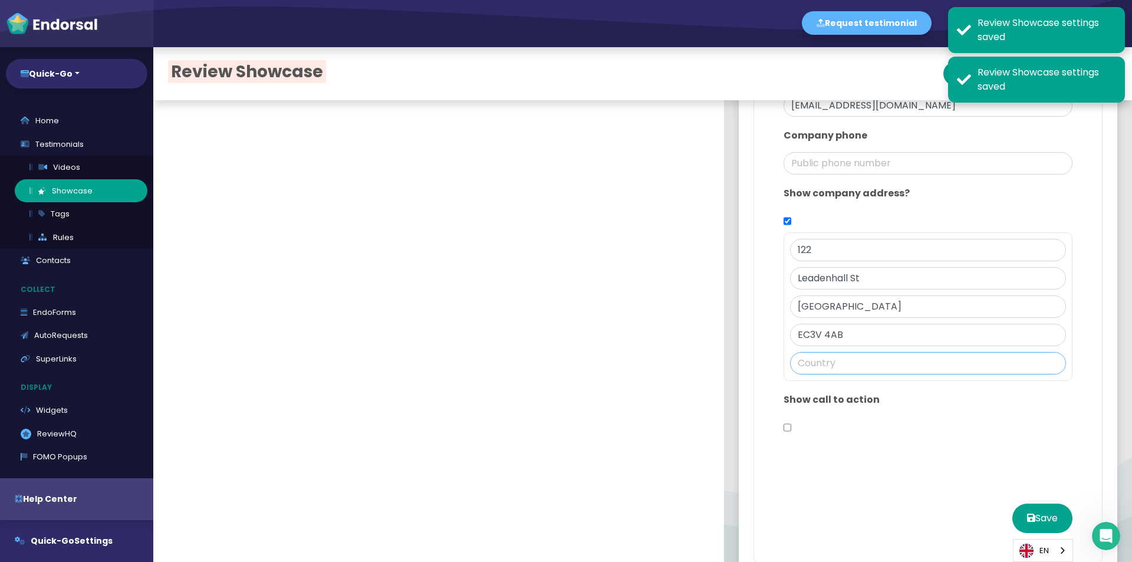
paste input "[GEOGRAPHIC_DATA]"
type input "[GEOGRAPHIC_DATA]"
click at [1027, 516] on icon at bounding box center [1031, 517] width 8 height 9
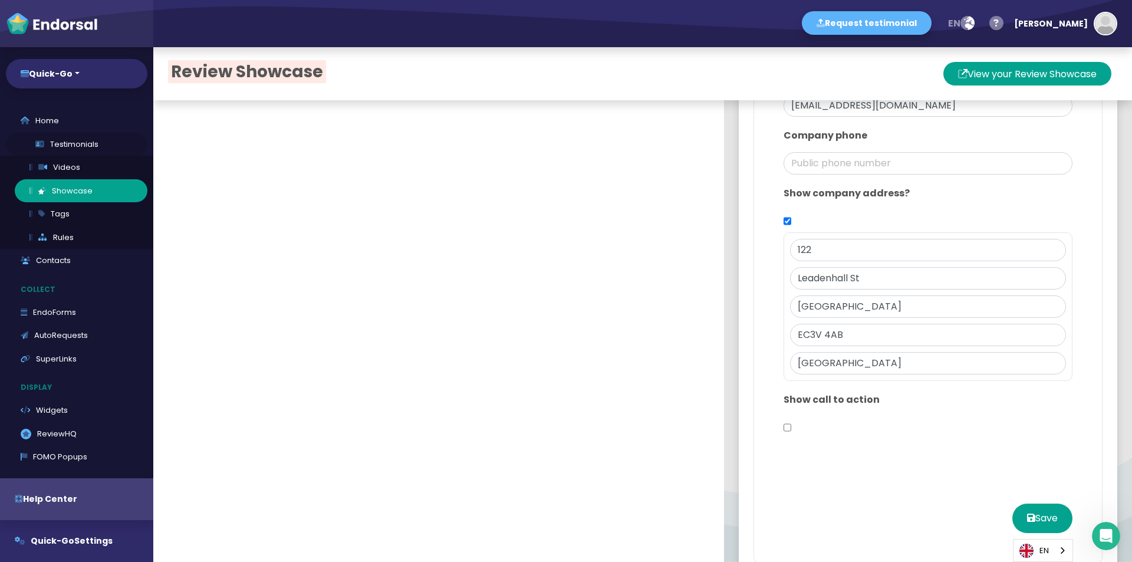
drag, startPoint x: 61, startPoint y: 146, endPoint x: 55, endPoint y: 142, distance: 7.2
drag, startPoint x: 55, startPoint y: 142, endPoint x: 1004, endPoint y: 520, distance: 1021.0
click at [1027, 520] on icon at bounding box center [1031, 517] width 8 height 9
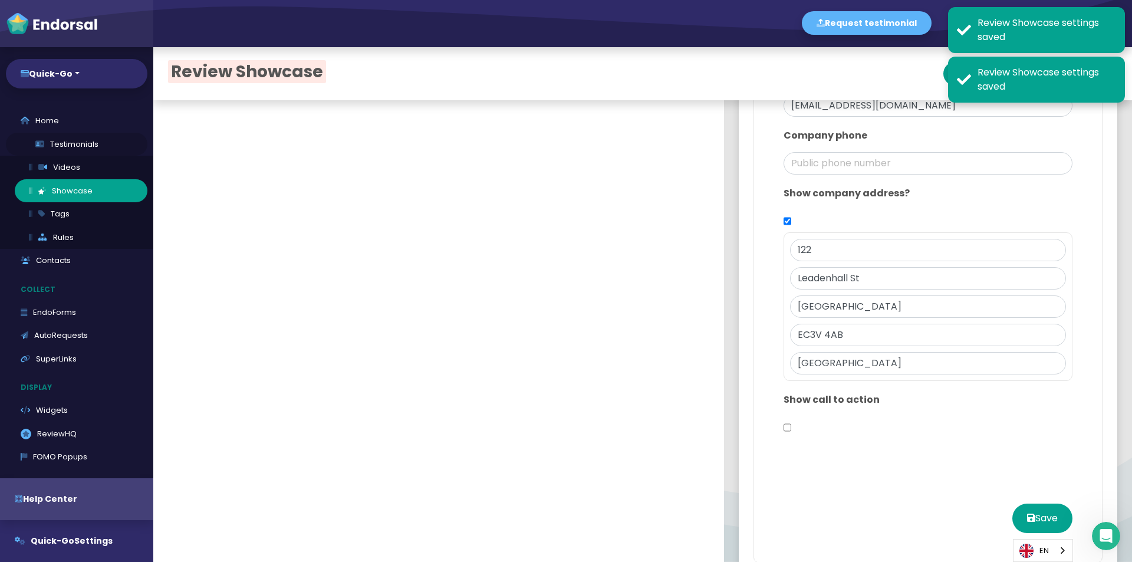
click at [51, 147] on link "Testimonials" at bounding box center [77, 145] width 142 height 24
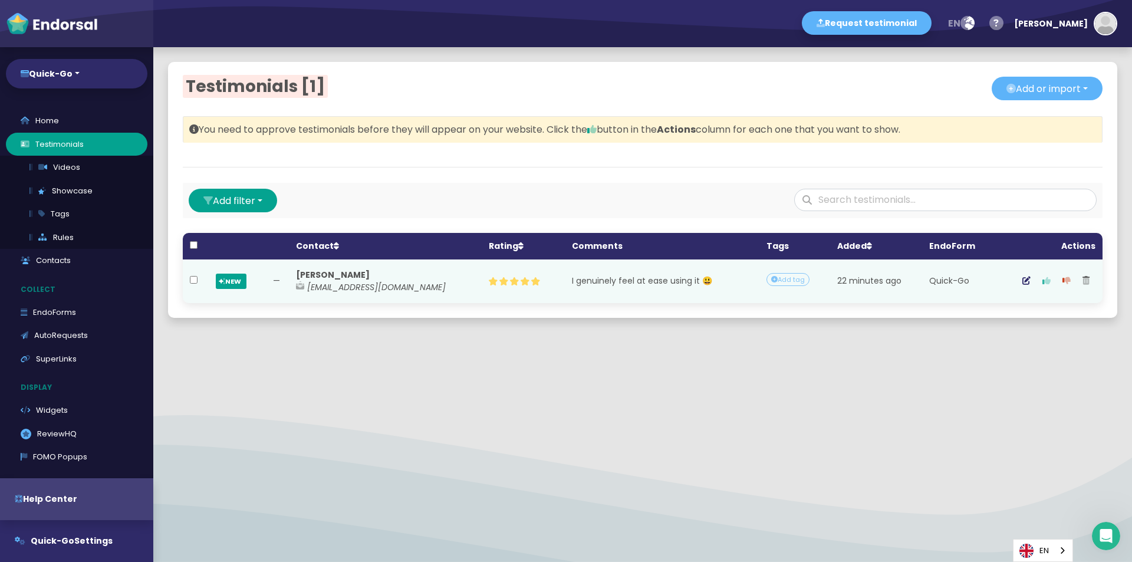
click at [1043, 280] on icon "button" at bounding box center [1047, 281] width 8 height 8
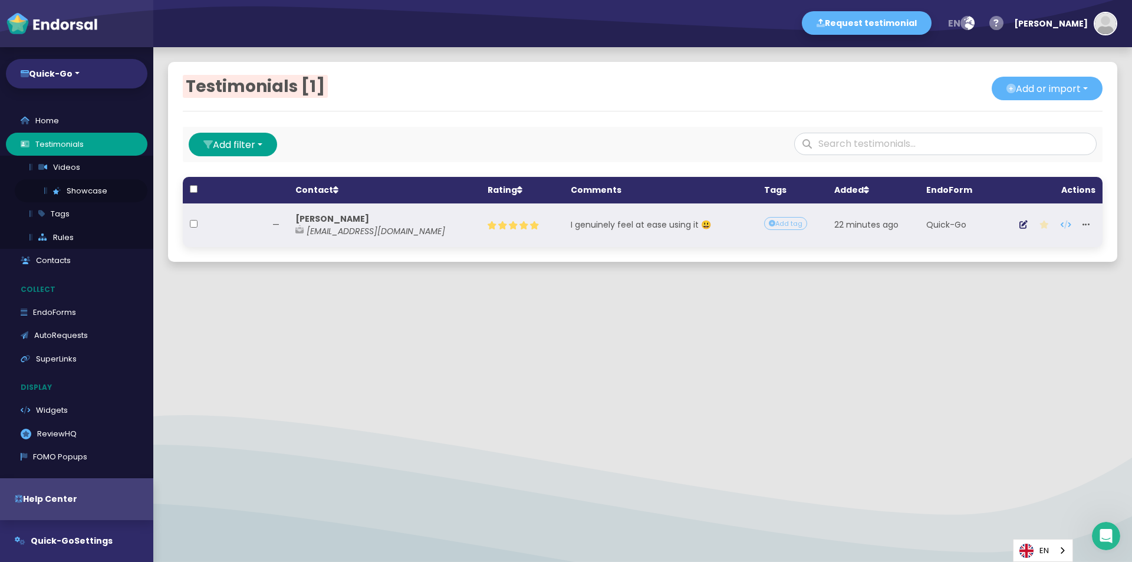
click at [69, 188] on link "Showcase" at bounding box center [81, 191] width 133 height 24
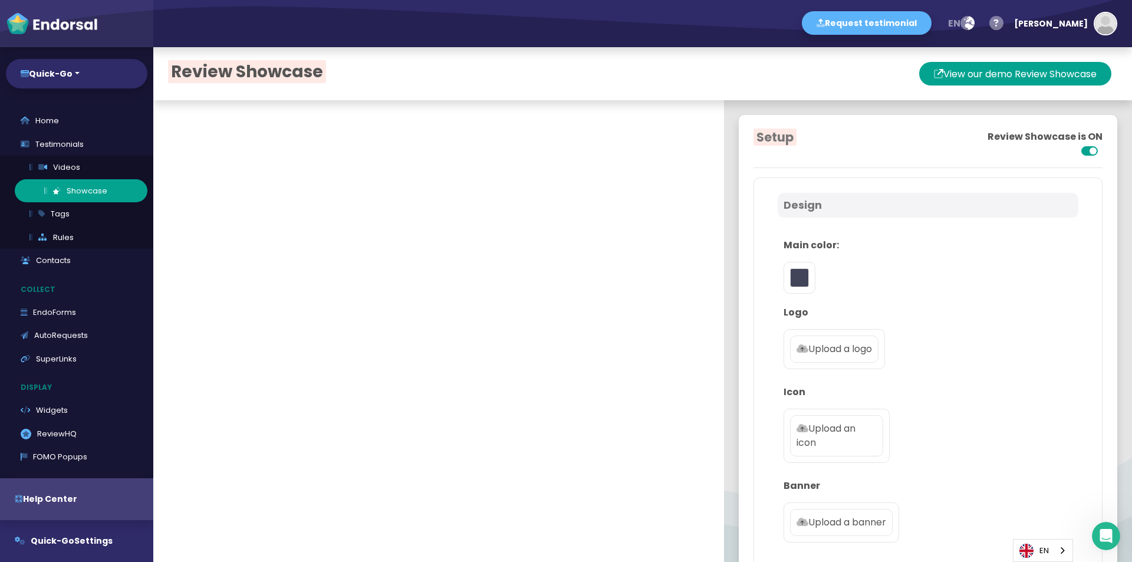
type input "#5DB3F9"
type textarea "Quick-Go is a modern brokerage platform for trading and investing. We offer sec…"
type input "[EMAIL_ADDRESS][DOMAIN_NAME]"
checkbox input "true"
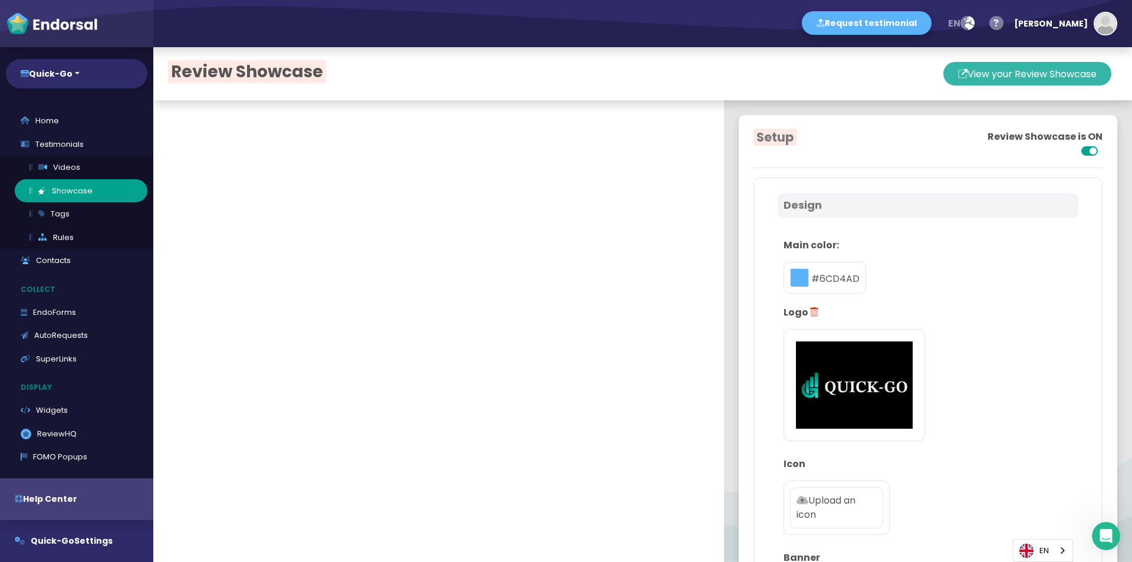
click at [964, 77] on button "View your Review Showcase" at bounding box center [1028, 74] width 168 height 24
